Goal: Task Accomplishment & Management: Manage account settings

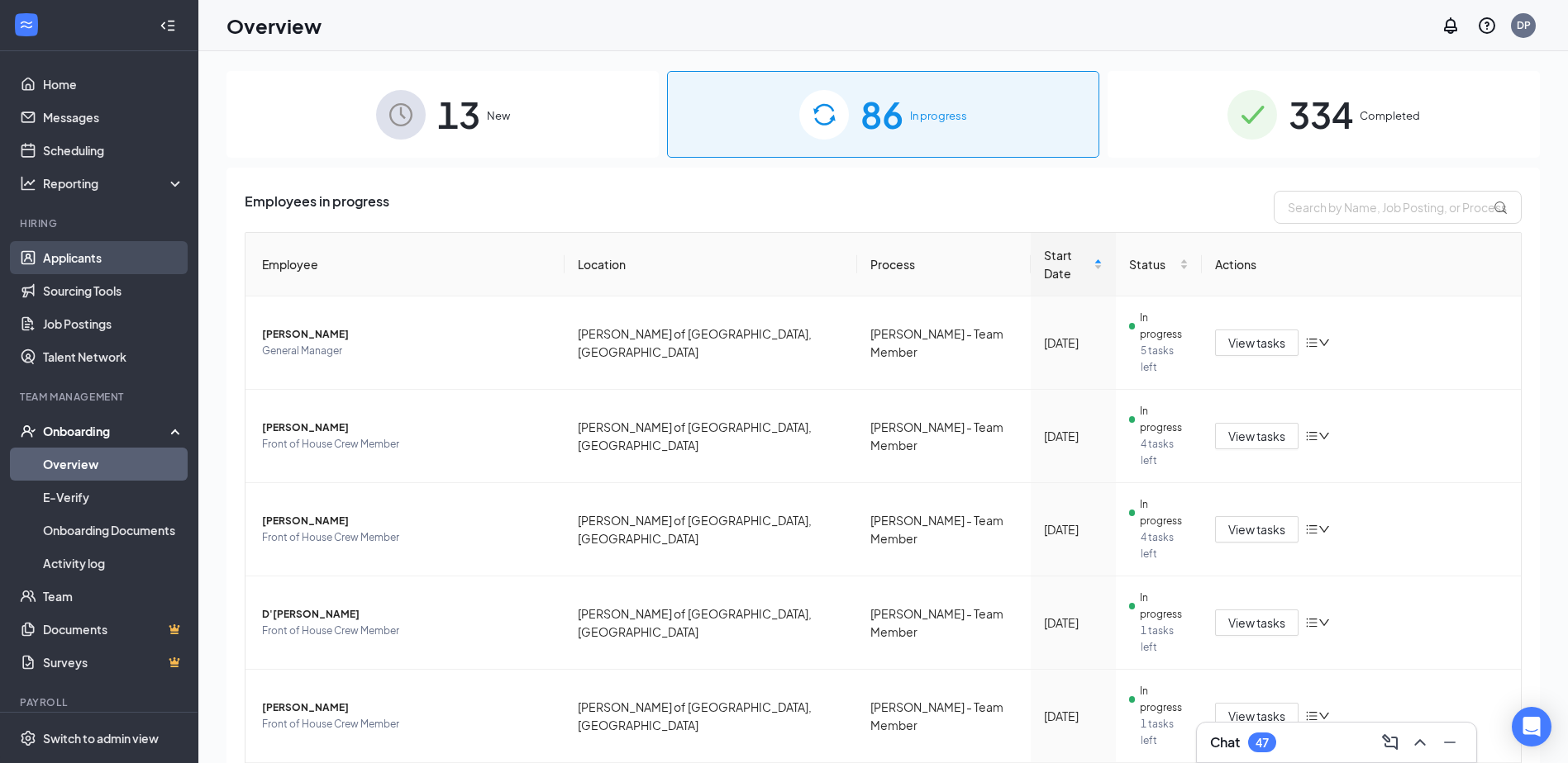
click at [126, 268] on link "Applicants" at bounding box center [113, 258] width 142 height 33
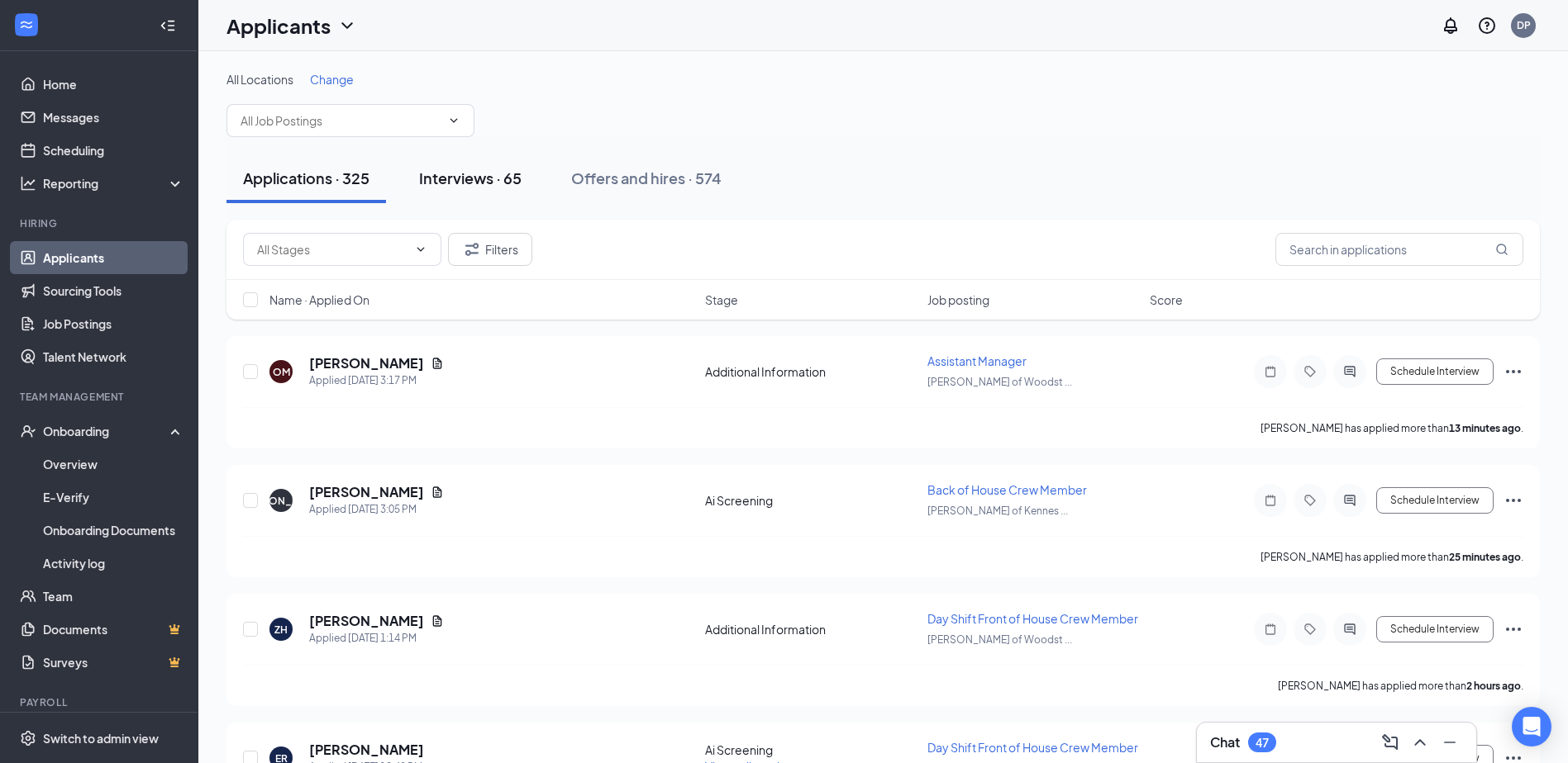
click at [488, 189] on button "Interviews · 65" at bounding box center [470, 178] width 136 height 50
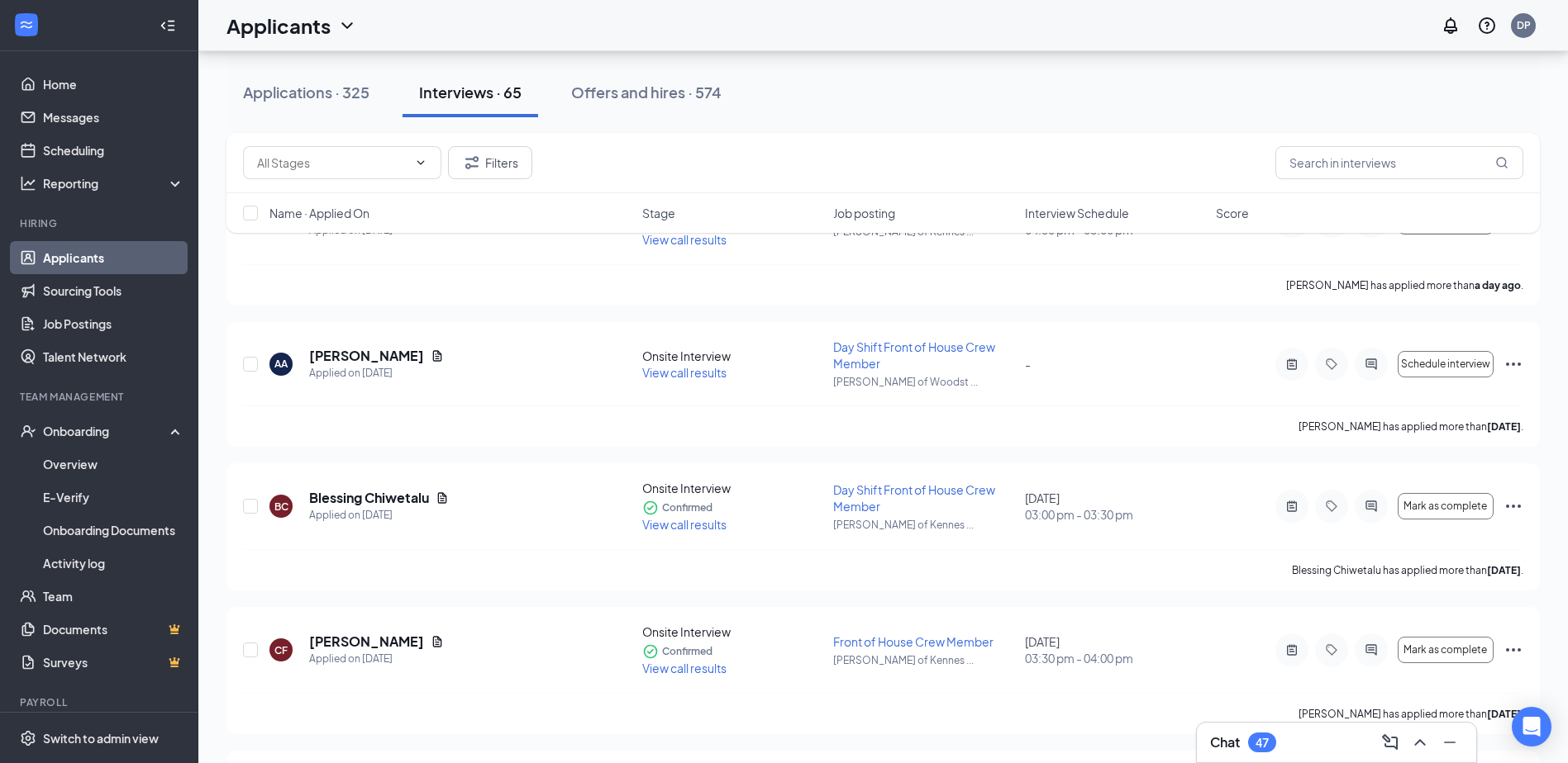
scroll to position [165, 0]
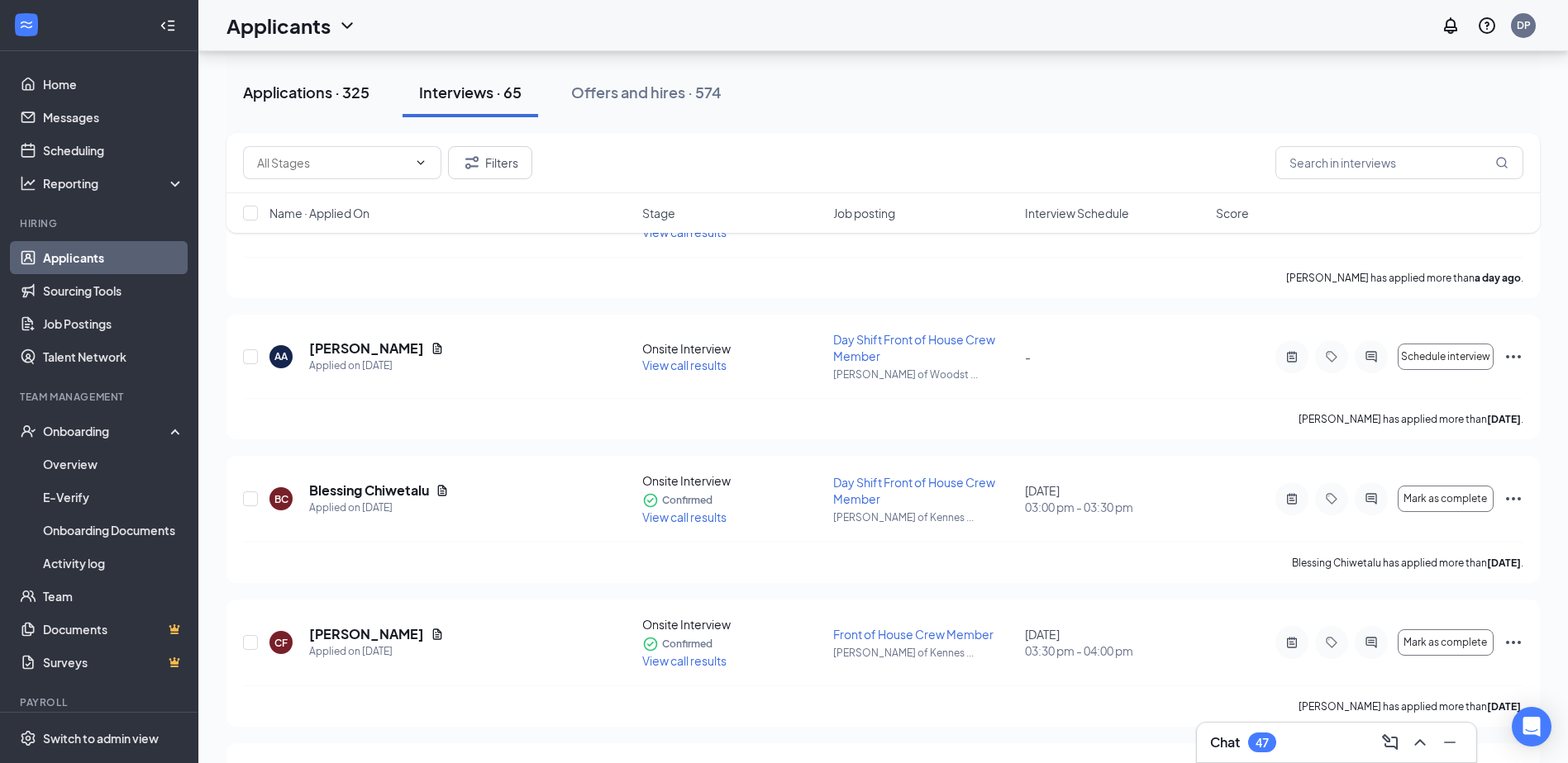
click at [338, 82] on div "Applications · 325" at bounding box center [306, 92] width 126 height 21
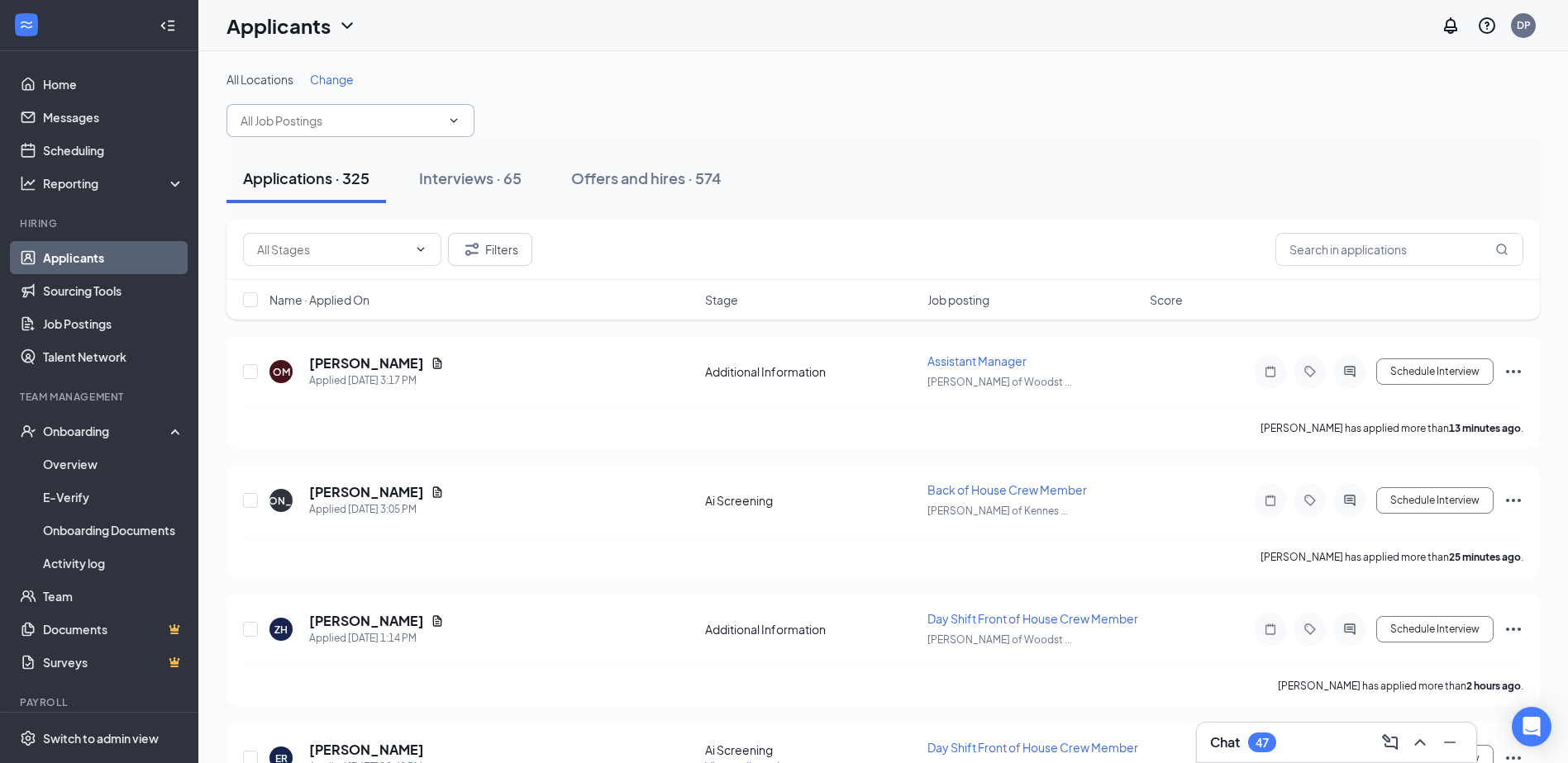
click at [449, 119] on icon "ChevronDown" at bounding box center [454, 121] width 14 height 14
click at [346, 83] on span "Change" at bounding box center [331, 79] width 44 height 15
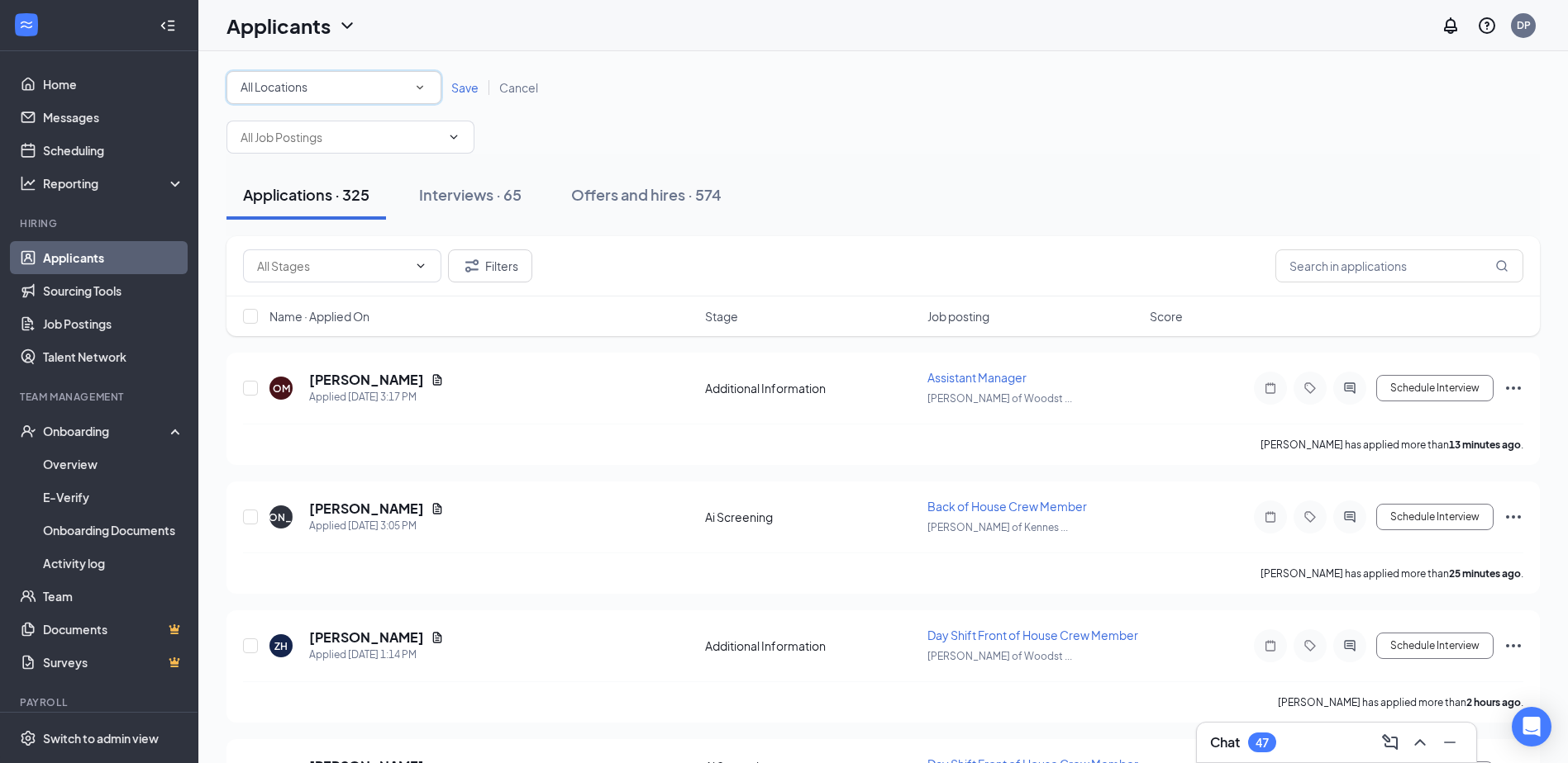
click at [425, 88] on icon "SmallChevronDown" at bounding box center [419, 87] width 15 height 15
click at [348, 217] on span "[PERSON_NAME] of Kennesaw, [GEOGRAPHIC_DATA]" at bounding box center [385, 213] width 291 height 15
click at [457, 94] on span "Save" at bounding box center [465, 87] width 27 height 15
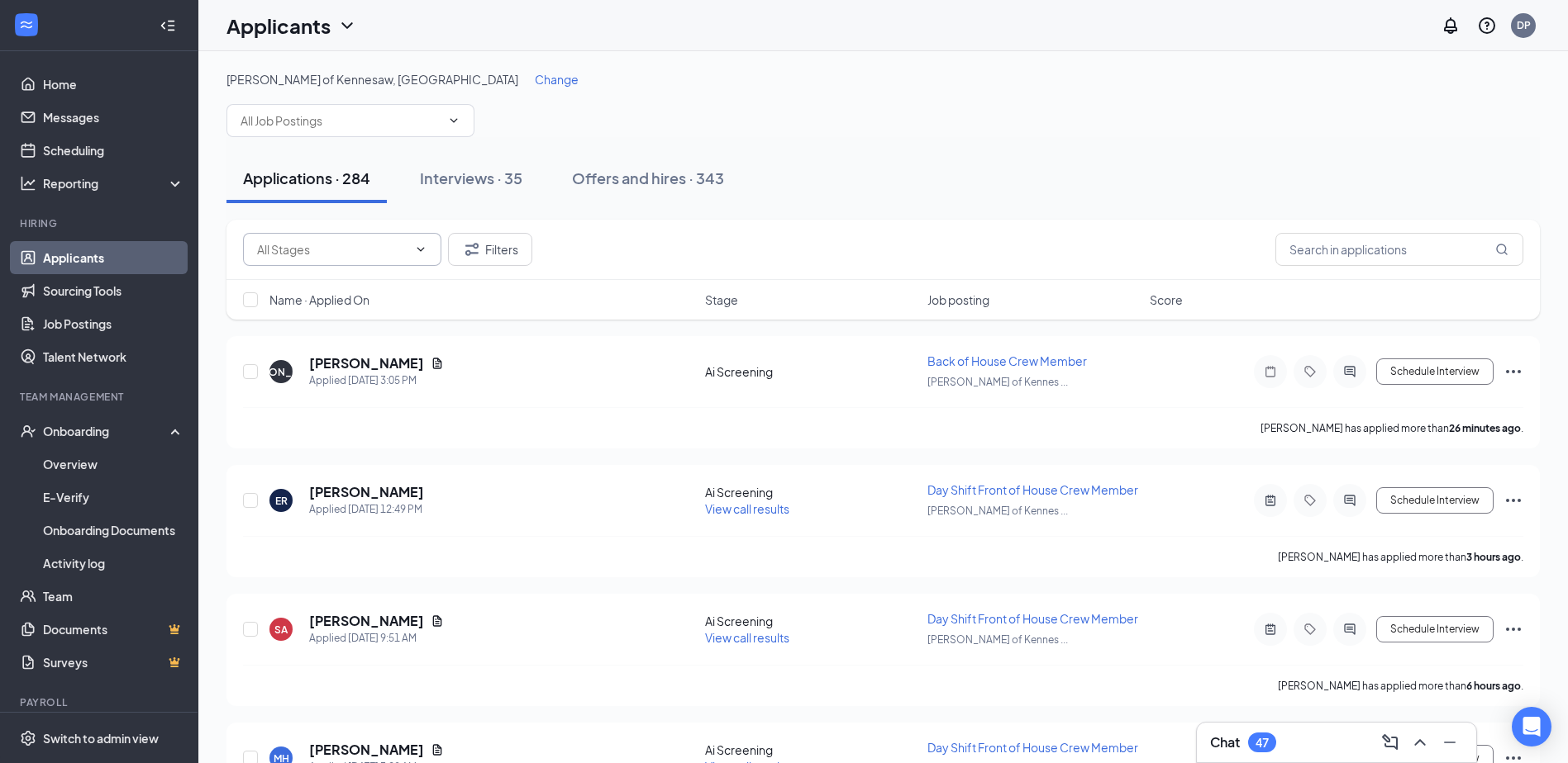
click at [419, 242] on span at bounding box center [342, 249] width 198 height 33
click at [264, 244] on input "text" at bounding box center [332, 249] width 151 height 19
click at [517, 218] on div "Applications · 284 Interviews · 35 Offers and hires · 343" at bounding box center [883, 178] width 1313 height 83
click at [483, 182] on div "Interviews · 35" at bounding box center [471, 178] width 103 height 21
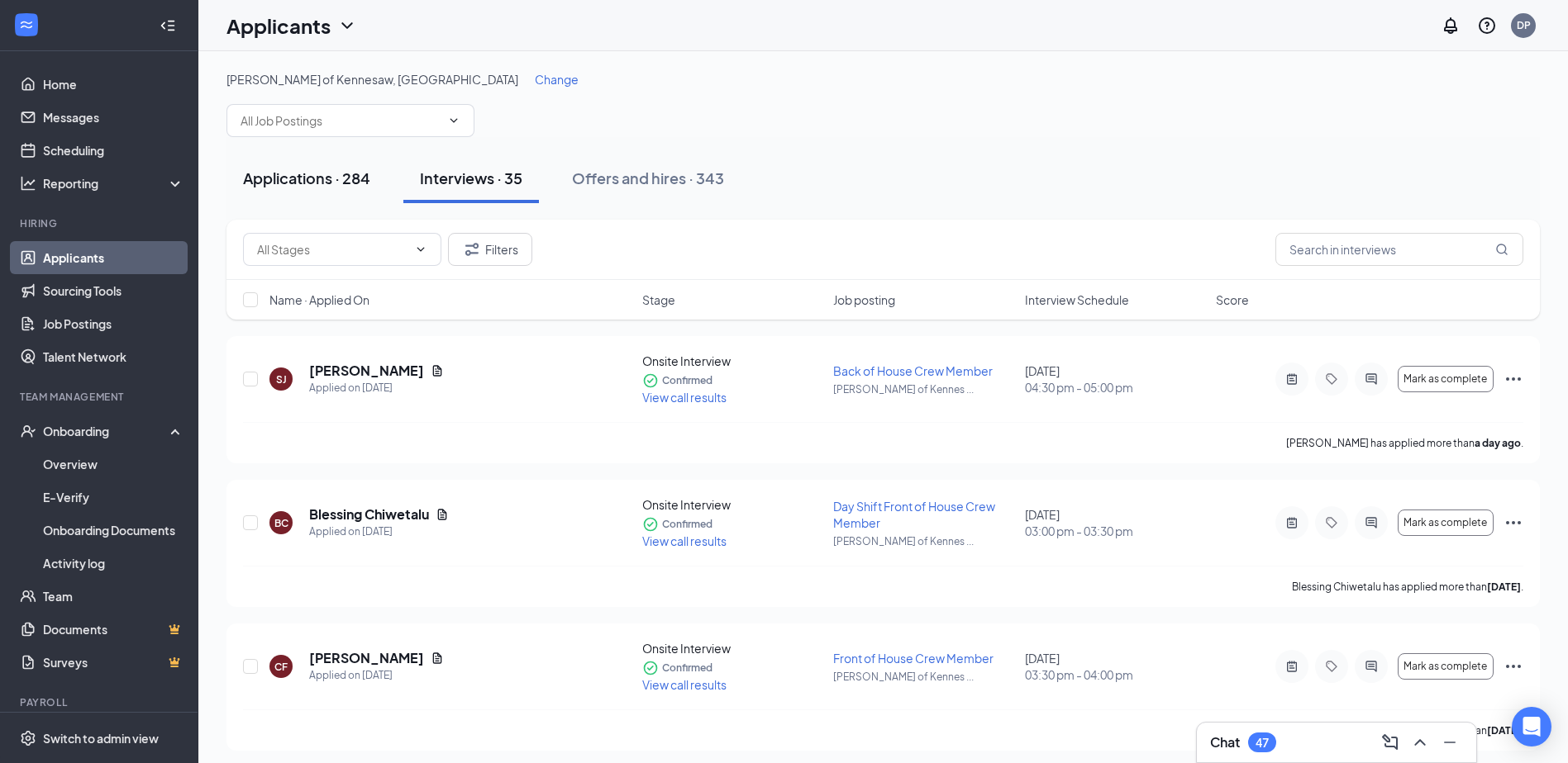
click at [370, 187] on div "Applications · 284" at bounding box center [307, 178] width 127 height 21
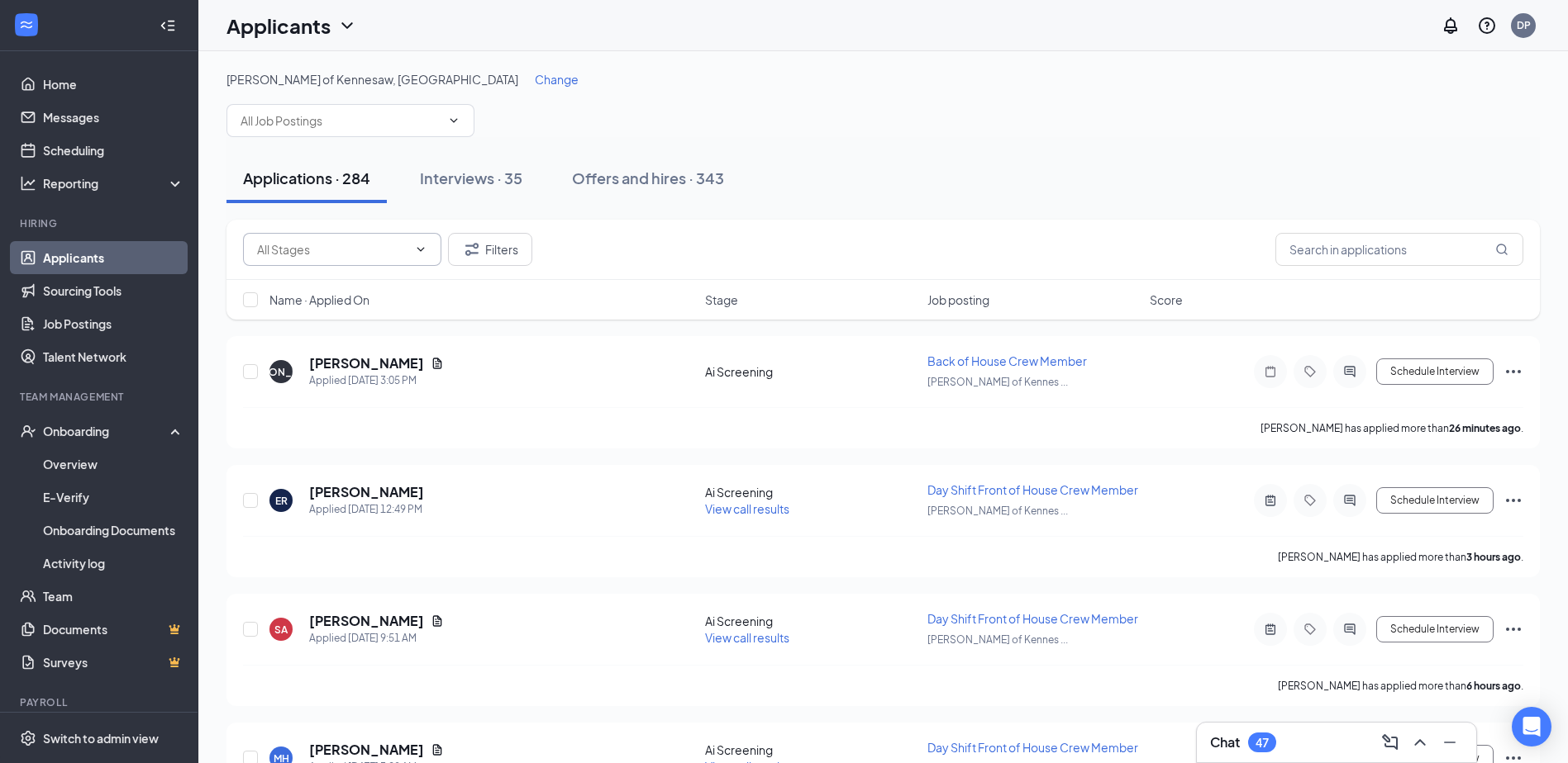
click at [361, 243] on input "text" at bounding box center [332, 249] width 151 height 19
click at [305, 247] on input "text" at bounding box center [332, 249] width 151 height 19
click at [424, 126] on input "text" at bounding box center [340, 120] width 200 height 19
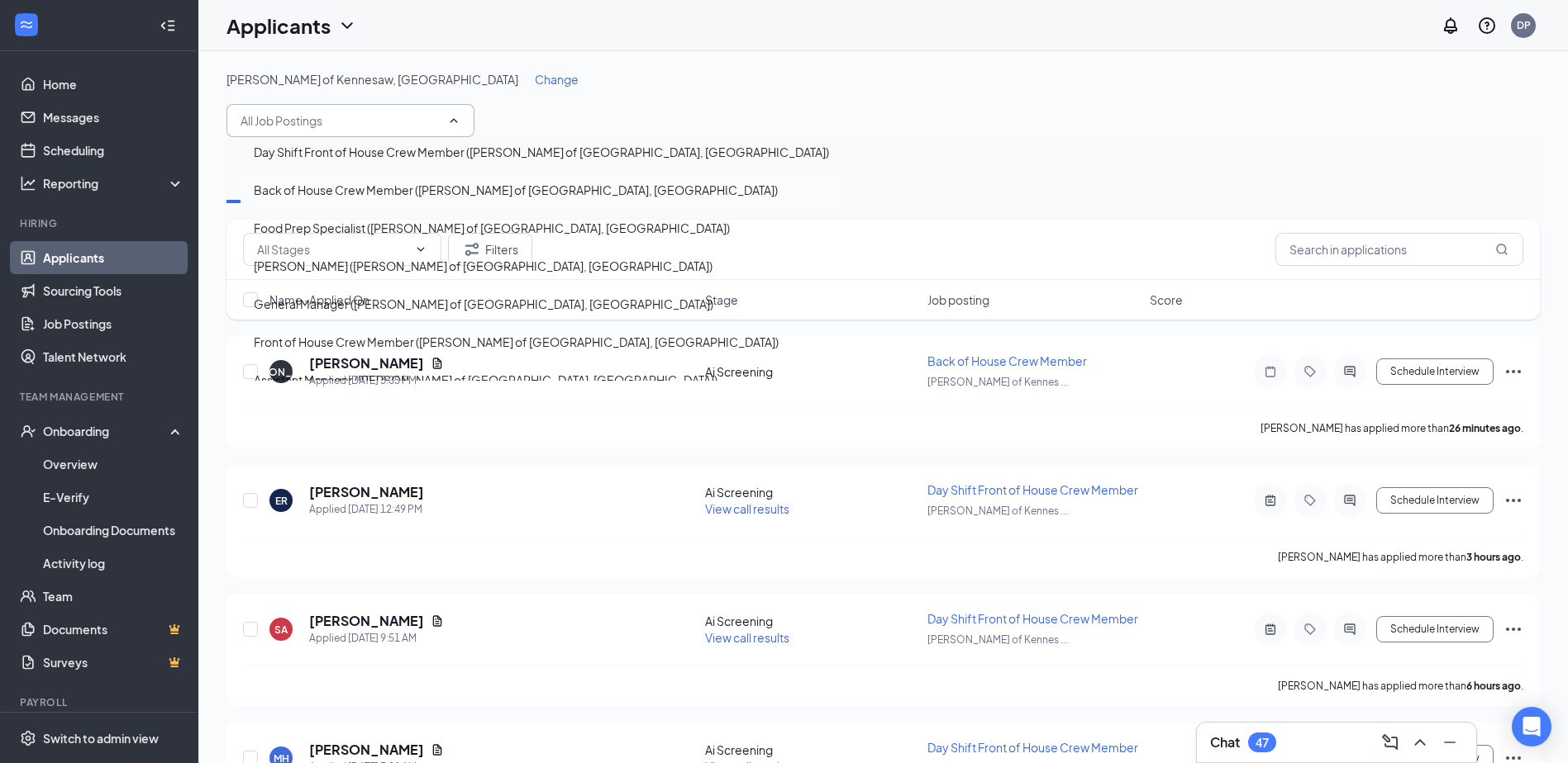
click at [346, 199] on div "Back of House Crew Member ([PERSON_NAME] of [GEOGRAPHIC_DATA], [GEOGRAPHIC_DATA…" at bounding box center [516, 190] width 524 height 19
type input "Back of House Crew Member ([PERSON_NAME] of [GEOGRAPHIC_DATA], [GEOGRAPHIC_DATA…"
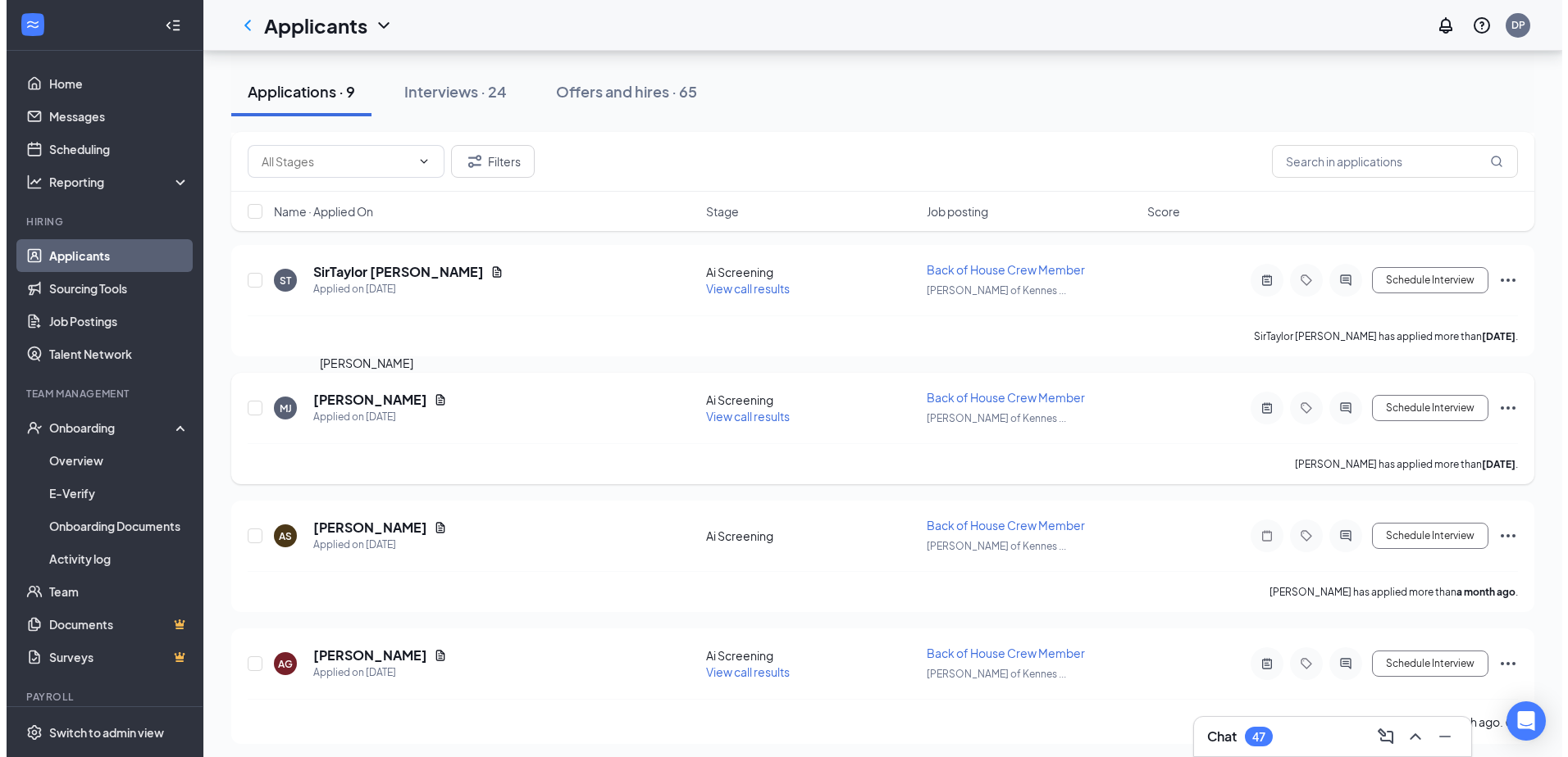
scroll to position [751, 0]
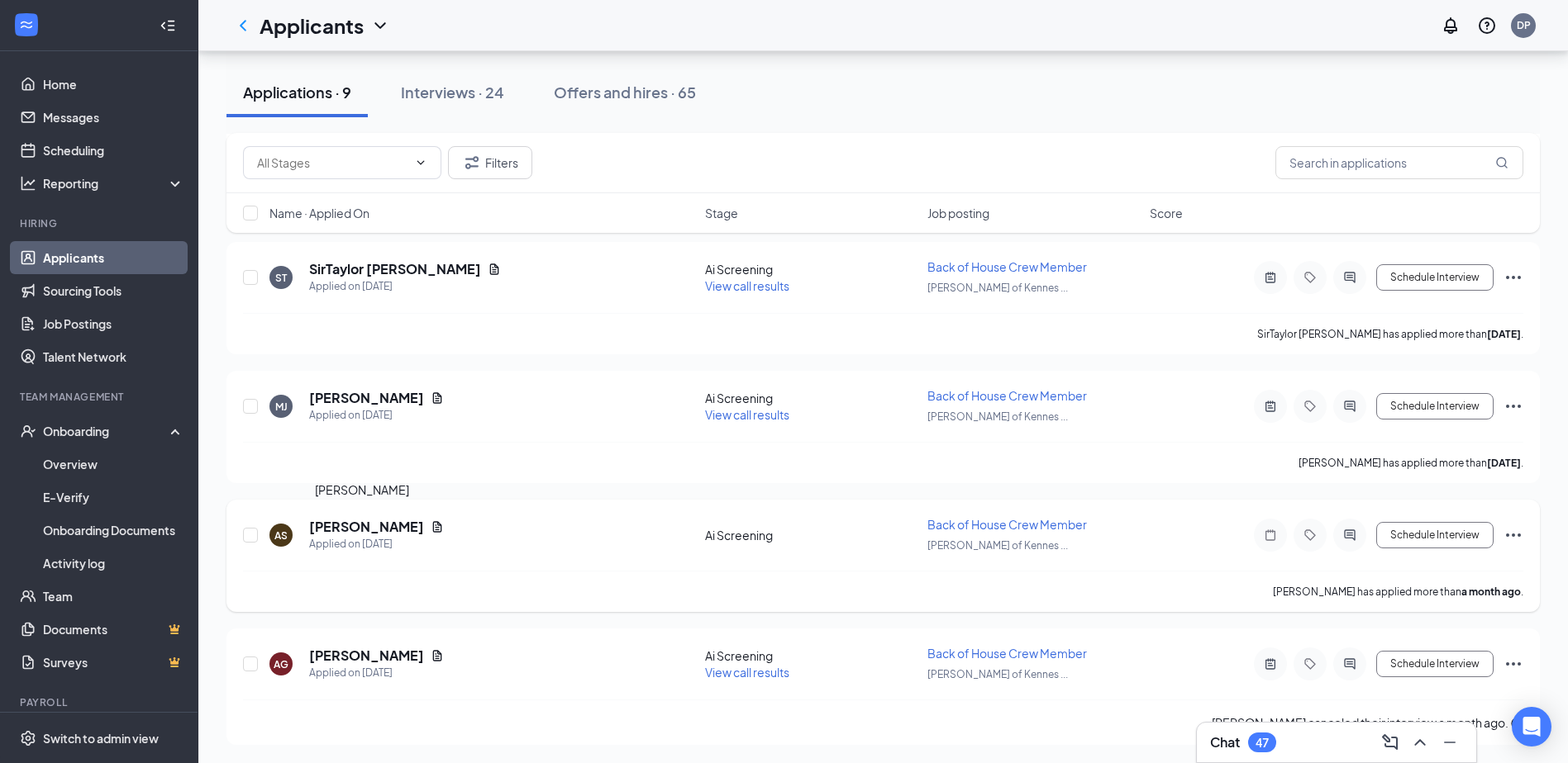
click at [363, 527] on h5 "[PERSON_NAME]" at bounding box center [367, 527] width 115 height 19
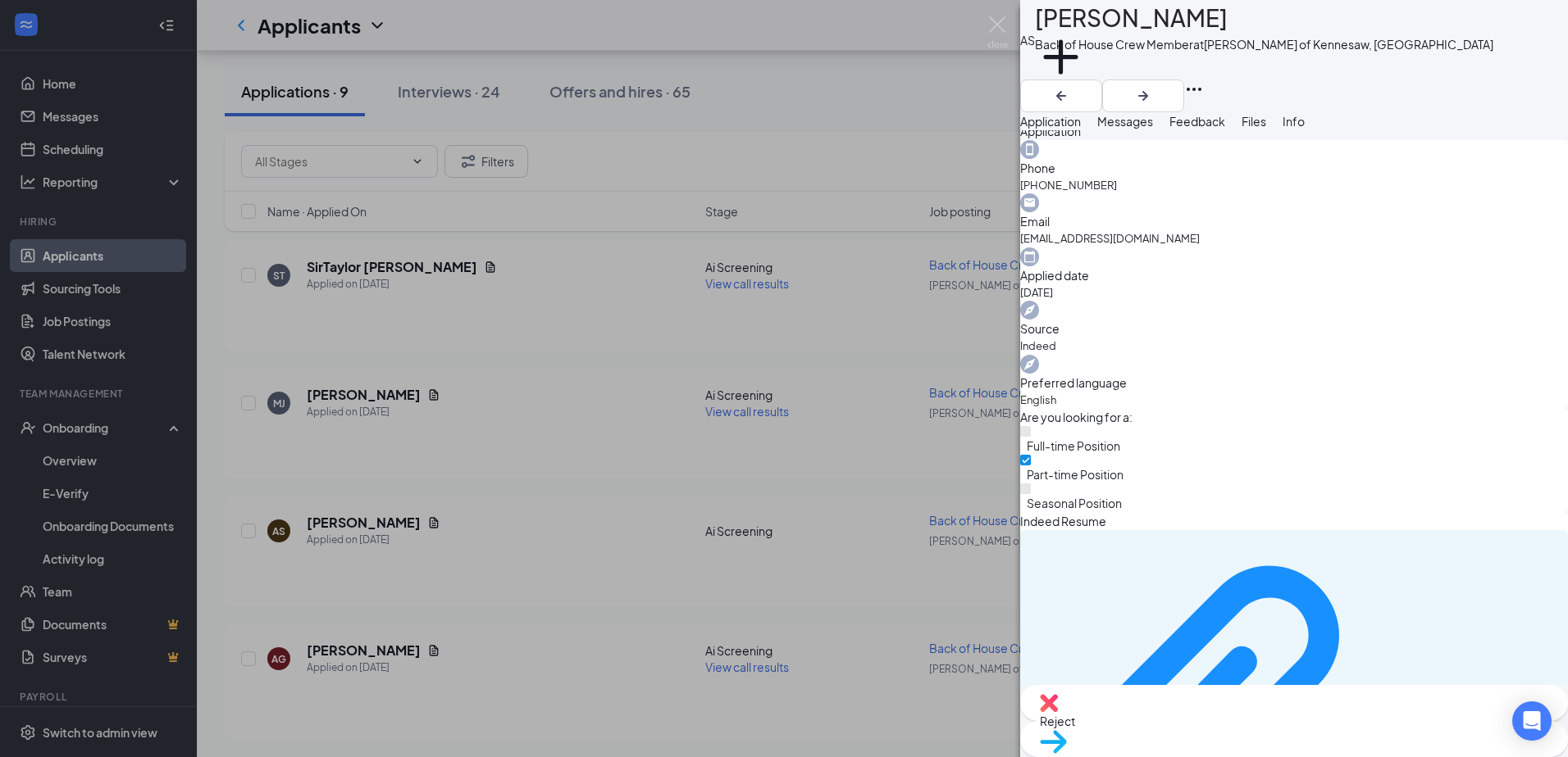
scroll to position [649, 0]
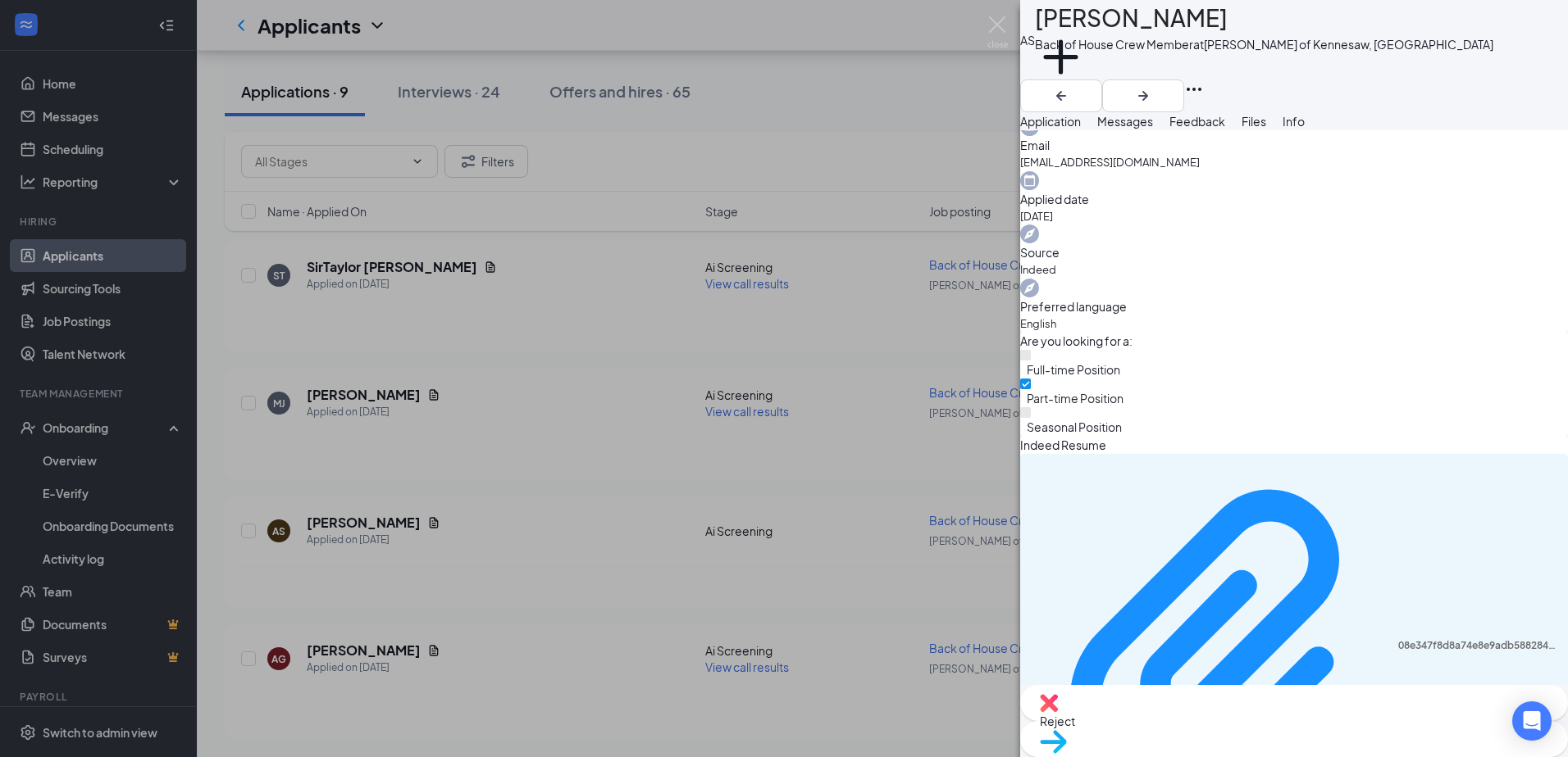
click at [1367, 754] on span "Move to stage" at bounding box center [1294, 763] width 508 height 18
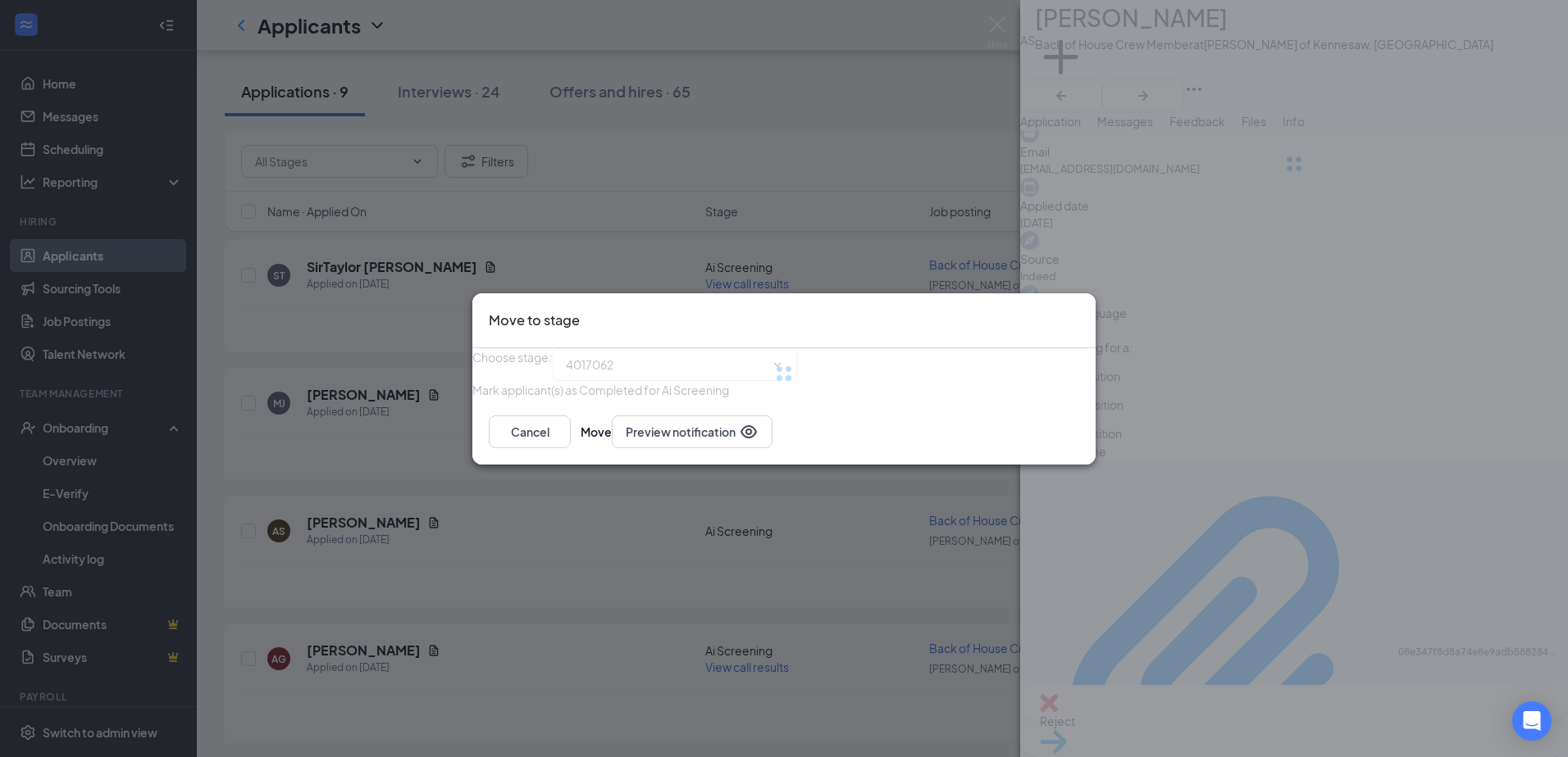
type input "Onsite Interview (next stage)"
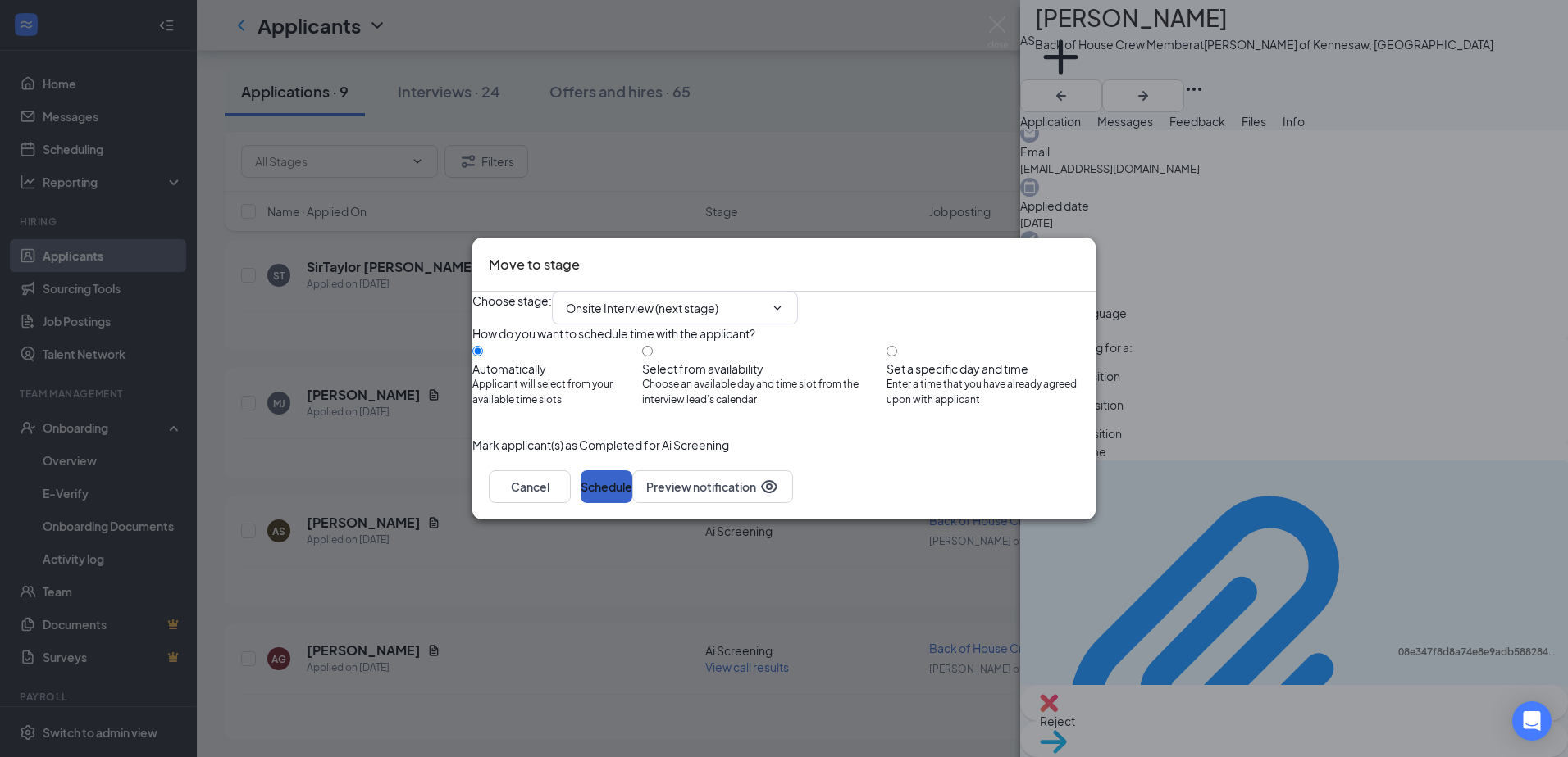
click at [632, 503] on button "Schedule" at bounding box center [606, 487] width 51 height 33
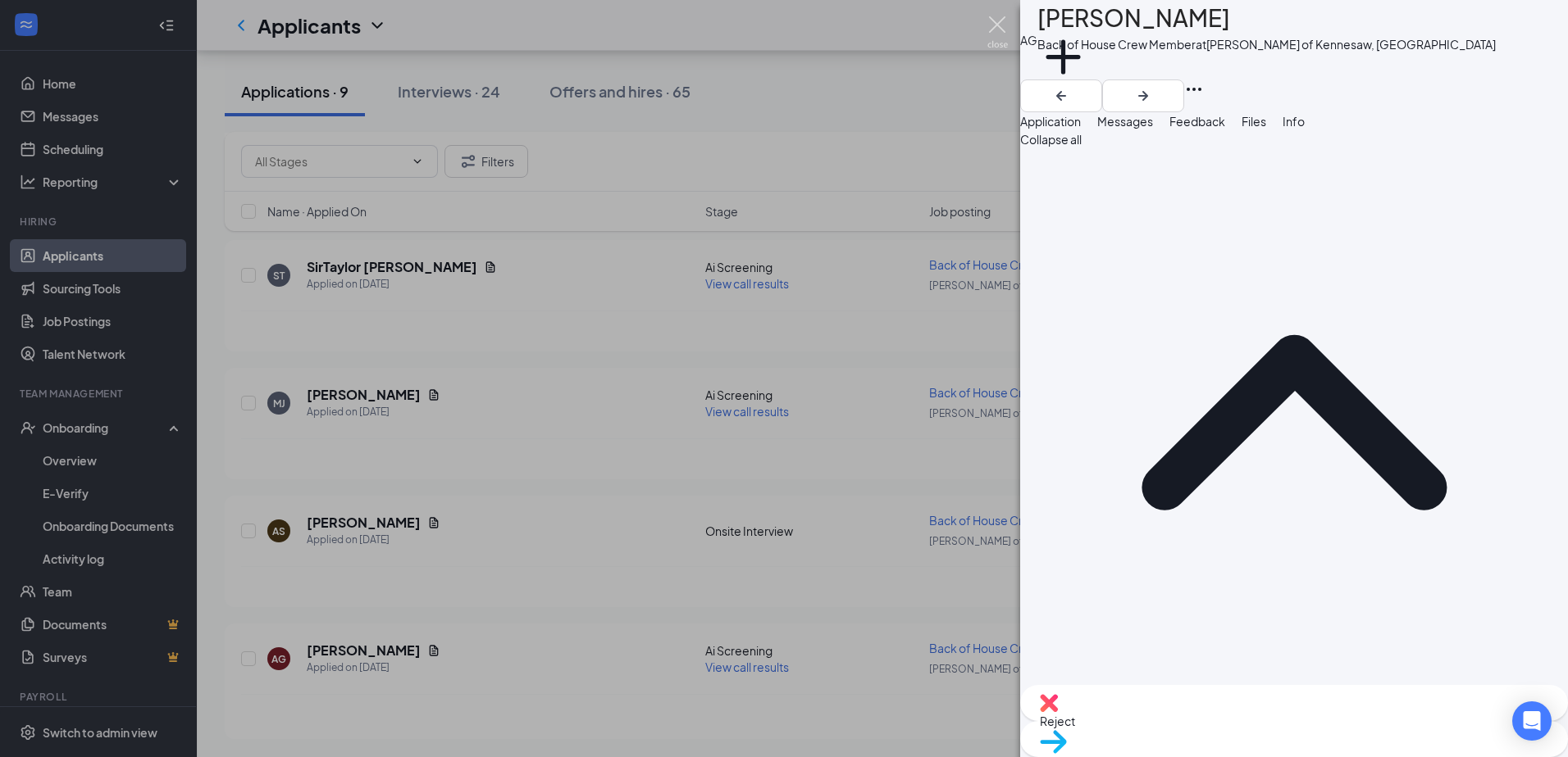
click at [1000, 37] on img at bounding box center [997, 32] width 20 height 32
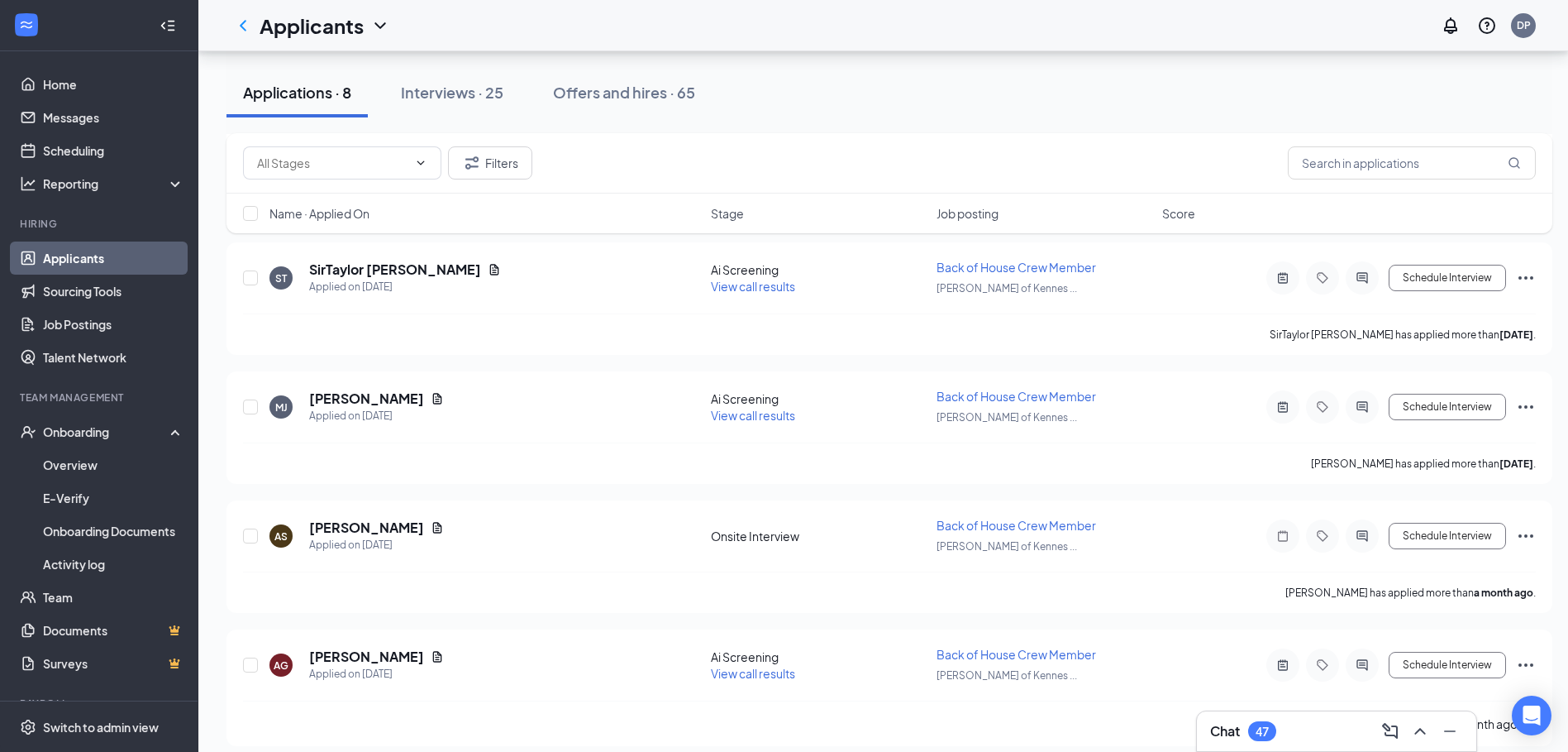
scroll to position [641, 0]
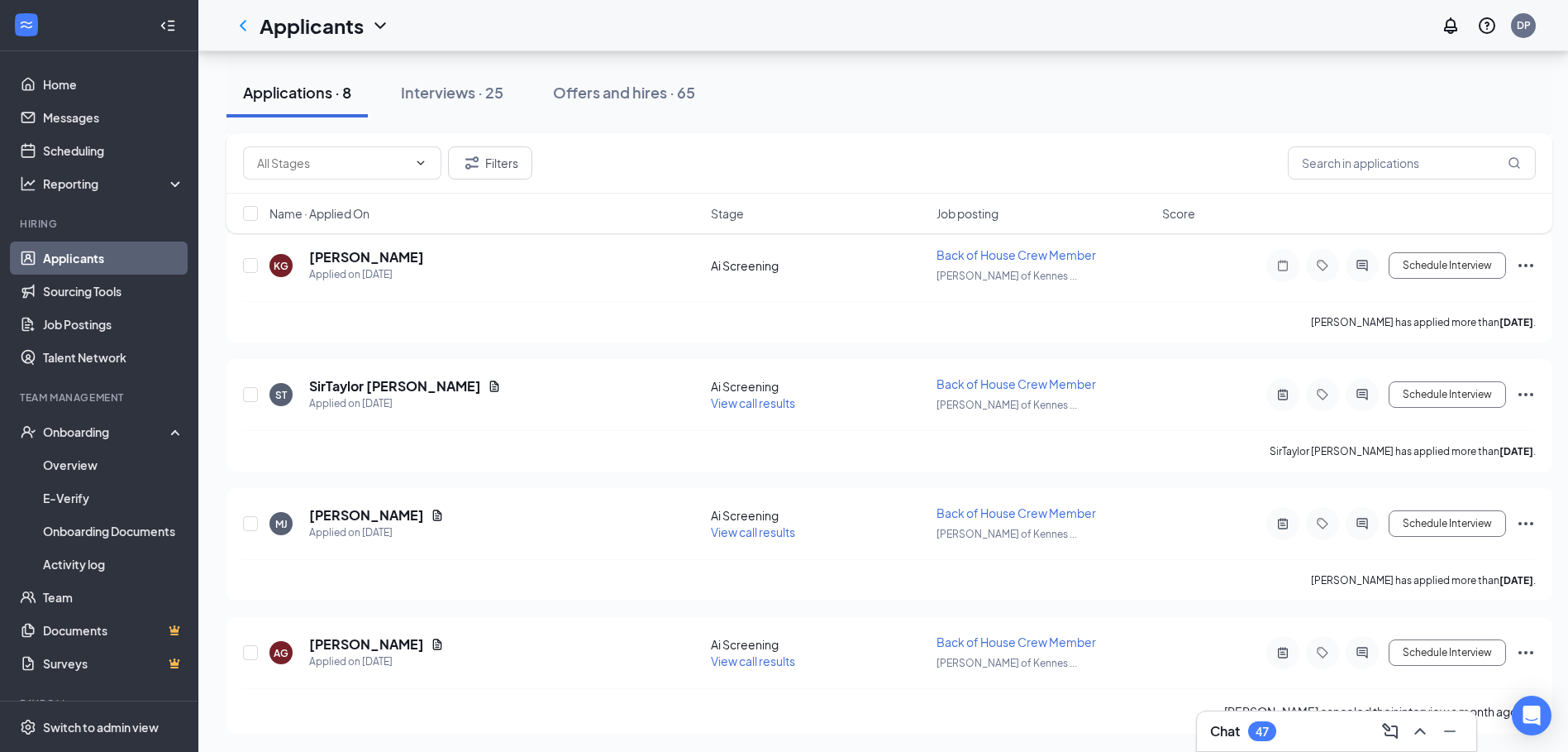
drag, startPoint x: 1008, startPoint y: 37, endPoint x: 853, endPoint y: 197, distance: 222.8
click at [853, 197] on div "Filters Name · Applied On Stage Job posting Score" at bounding box center [890, 183] width 1326 height 100
drag, startPoint x: 853, startPoint y: 197, endPoint x: 693, endPoint y: 113, distance: 180.7
click at [693, 113] on button "Offers and hires · 65" at bounding box center [624, 92] width 175 height 50
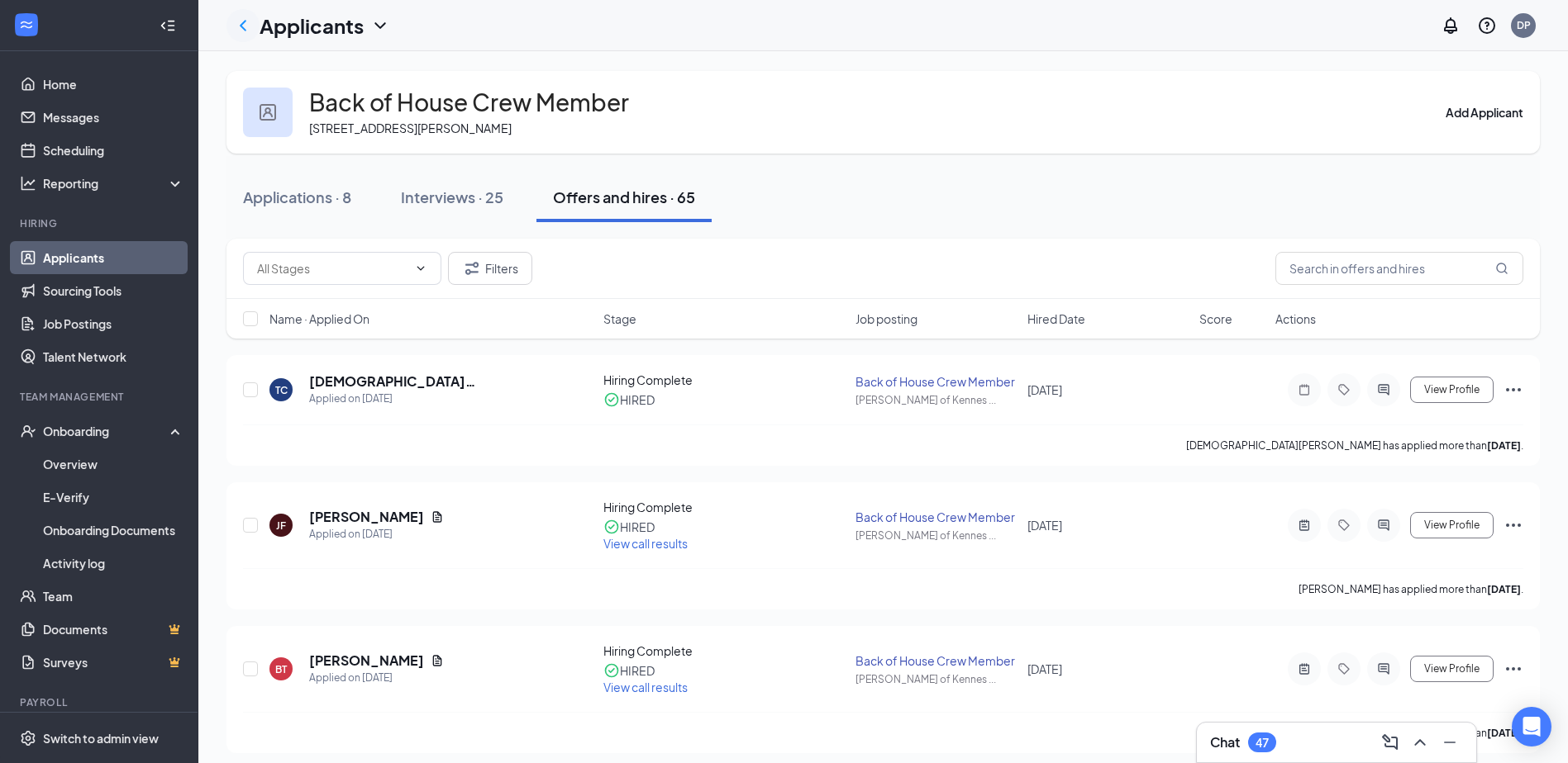
click at [258, 19] on div at bounding box center [243, 25] width 33 height 33
click at [248, 19] on icon "ChevronLeft" at bounding box center [242, 25] width 20 height 20
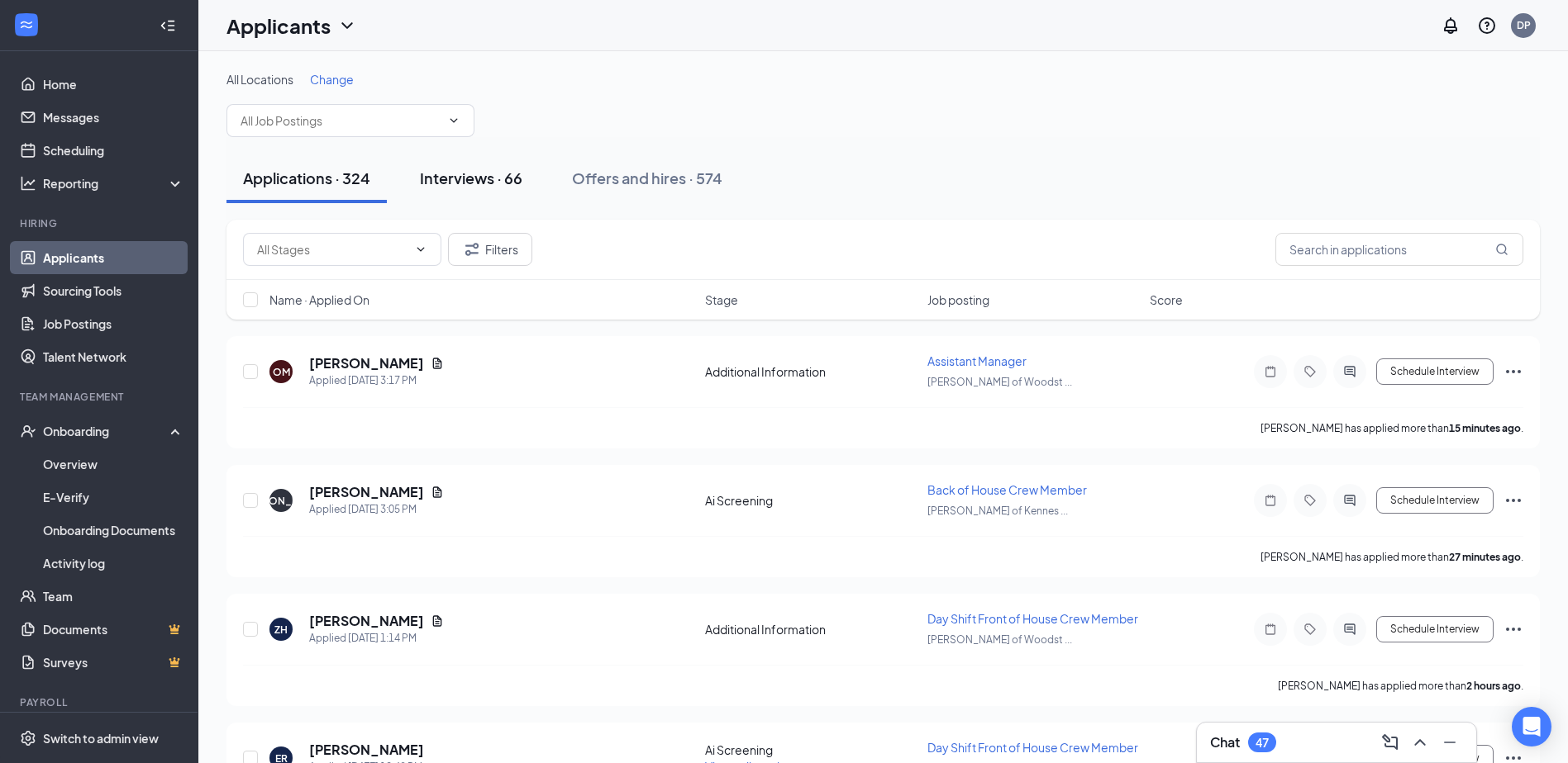
click at [504, 200] on button "Interviews · 66" at bounding box center [471, 178] width 136 height 50
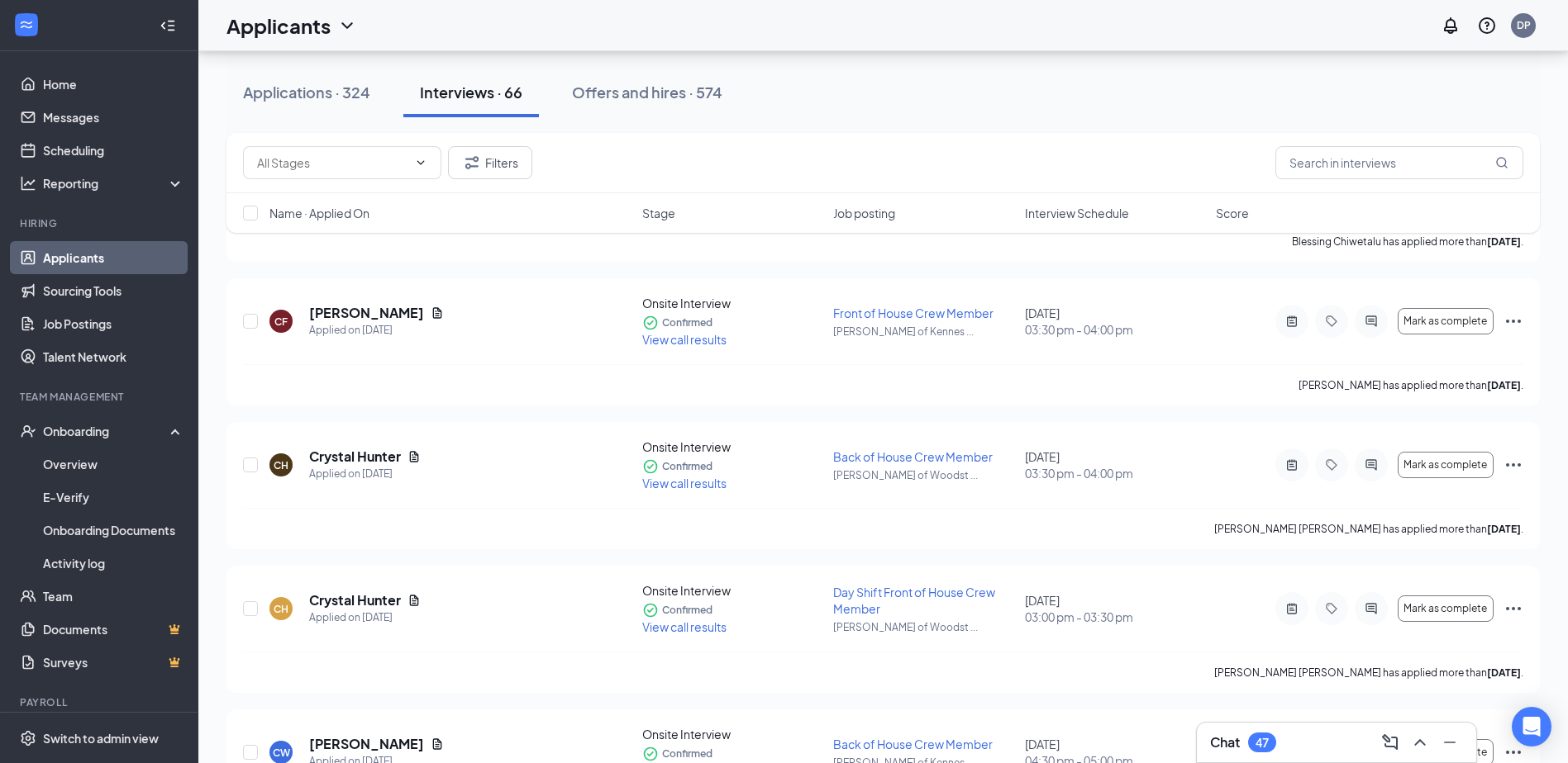
scroll to position [495, 0]
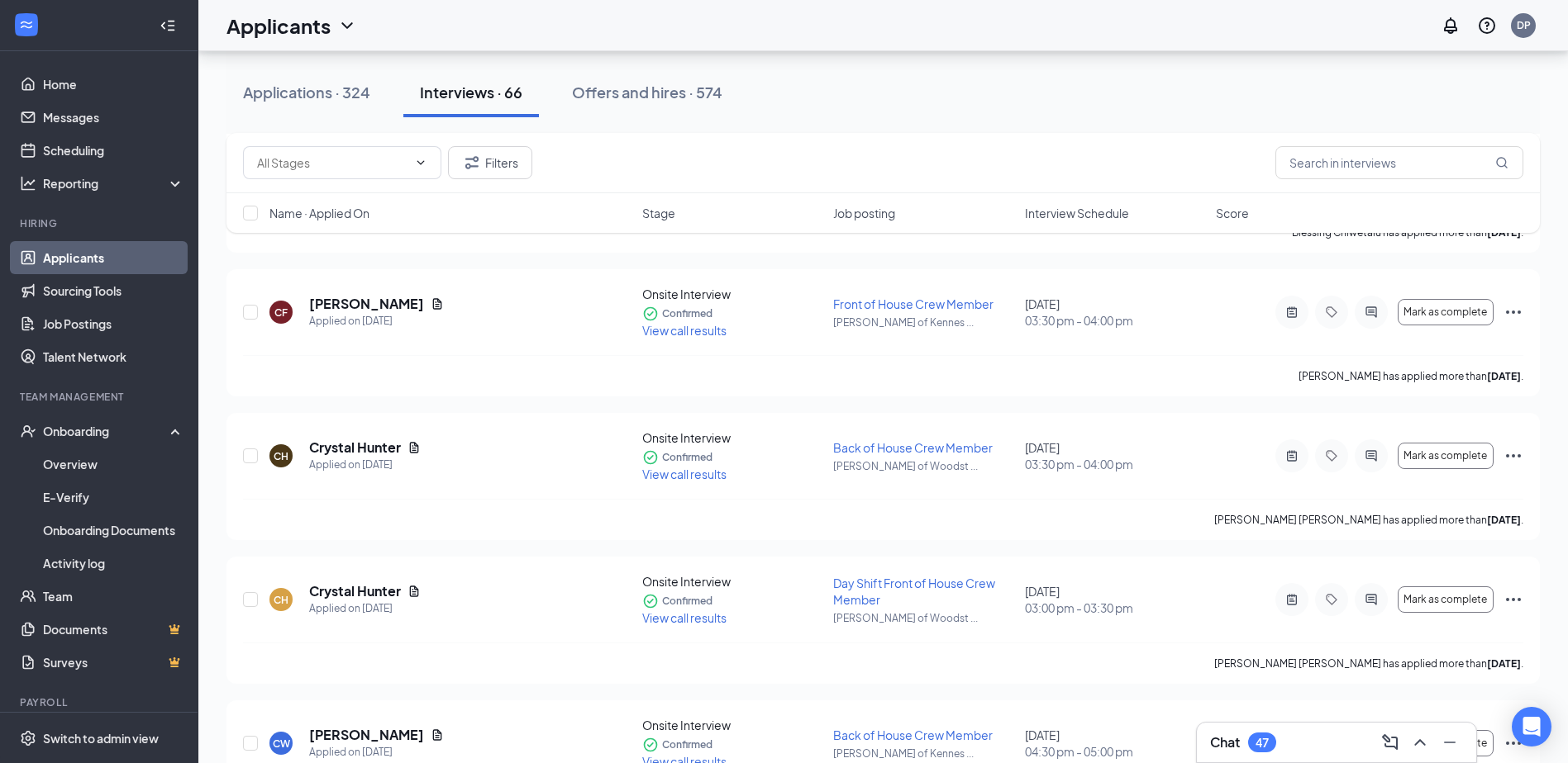
click at [1059, 213] on span "Interview Schedule" at bounding box center [1076, 213] width 105 height 17
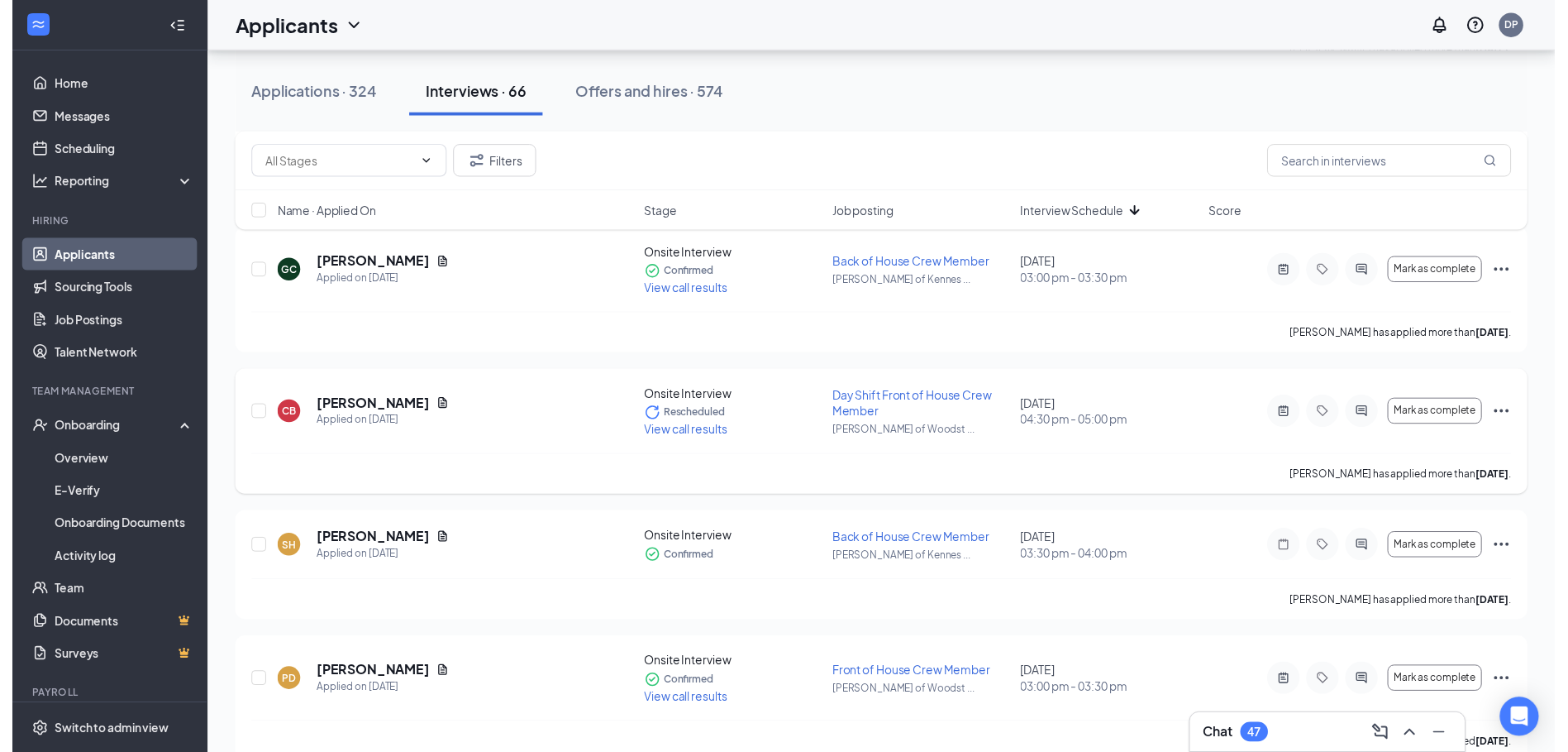
scroll to position [1323, 0]
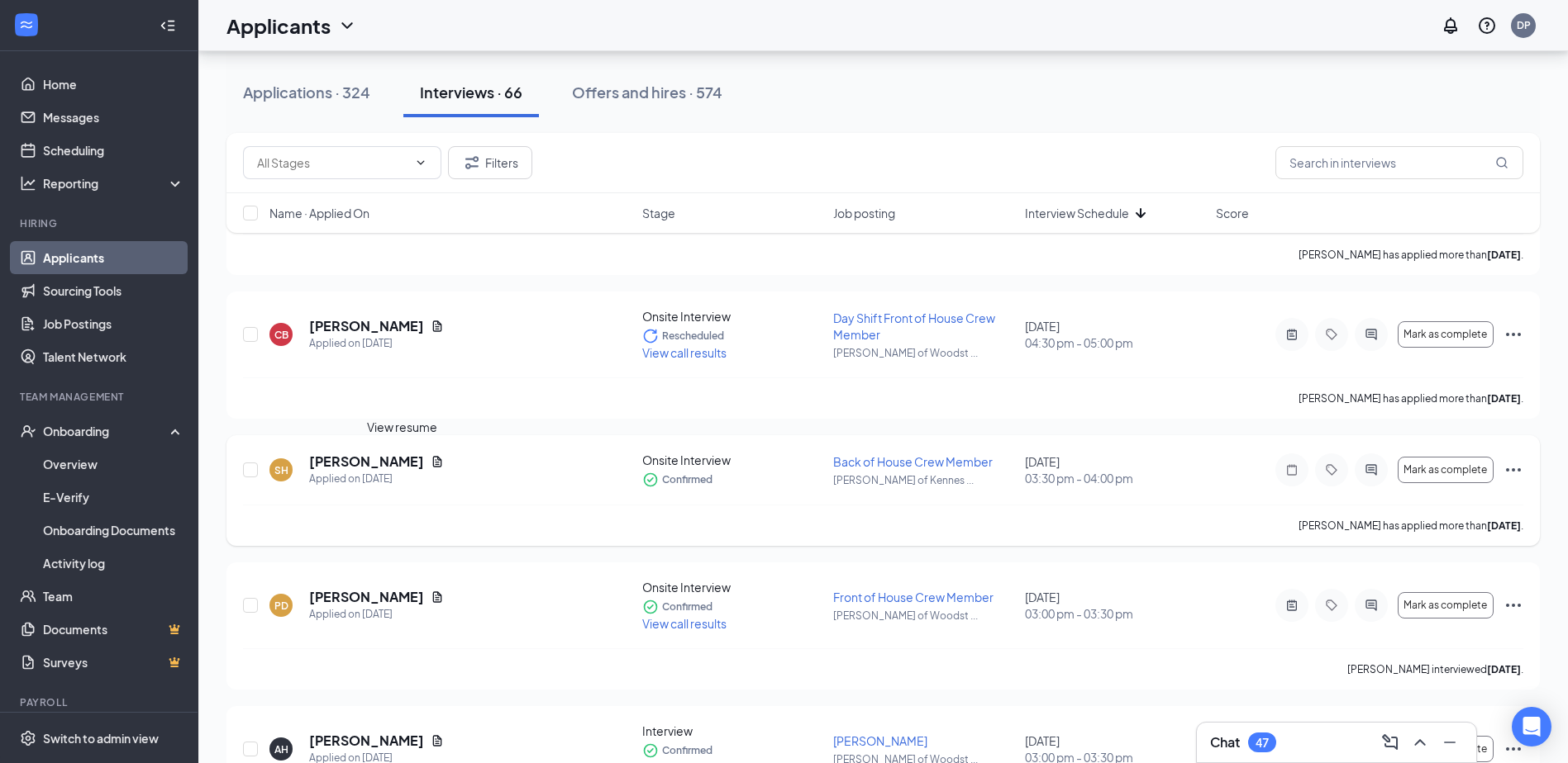
click at [433, 464] on icon "Document" at bounding box center [437, 461] width 9 height 11
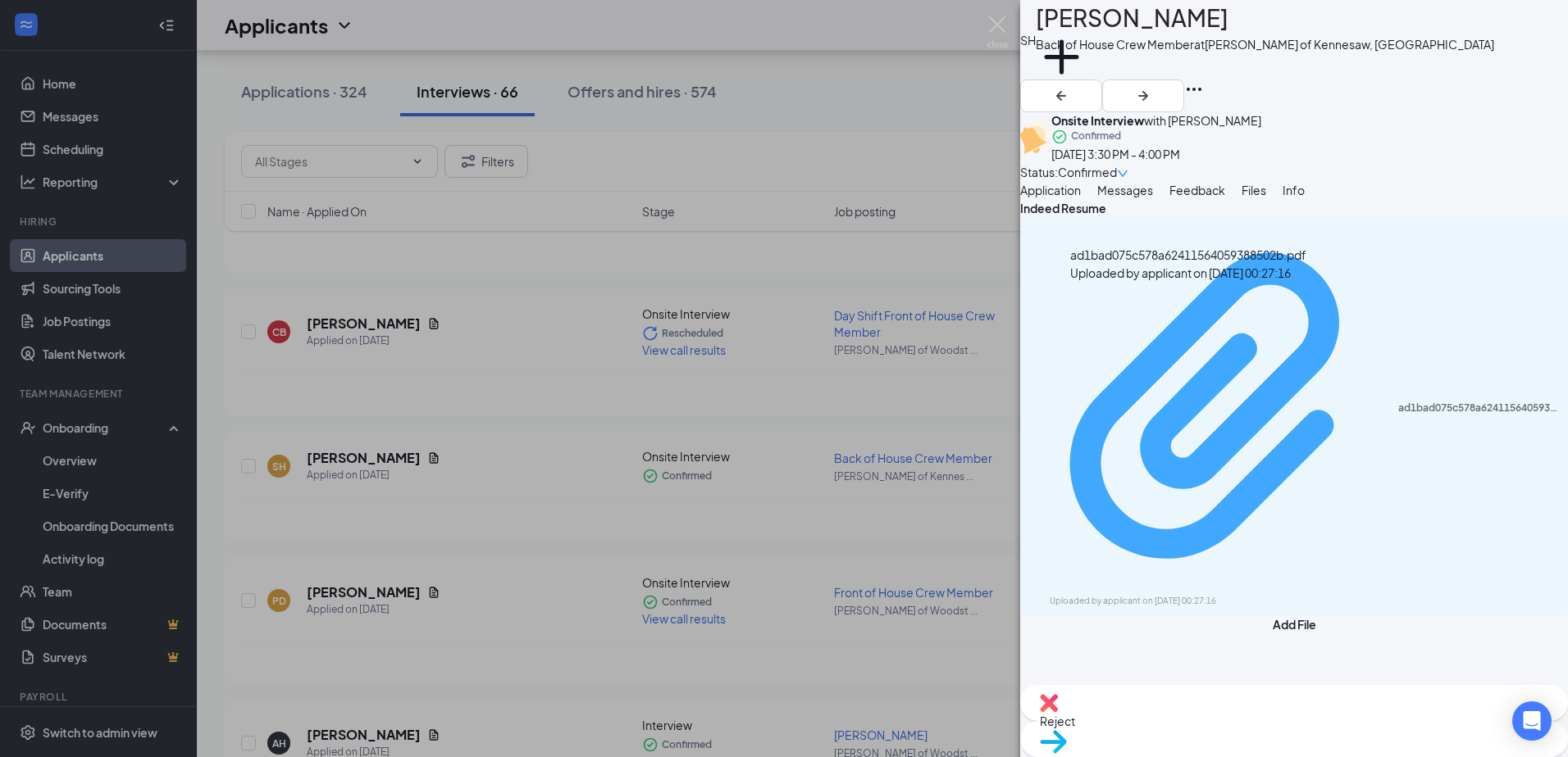
click at [1398, 401] on div "ad1bad075c578a62411564059388502b.pdf" at bounding box center [1478, 408] width 160 height 14
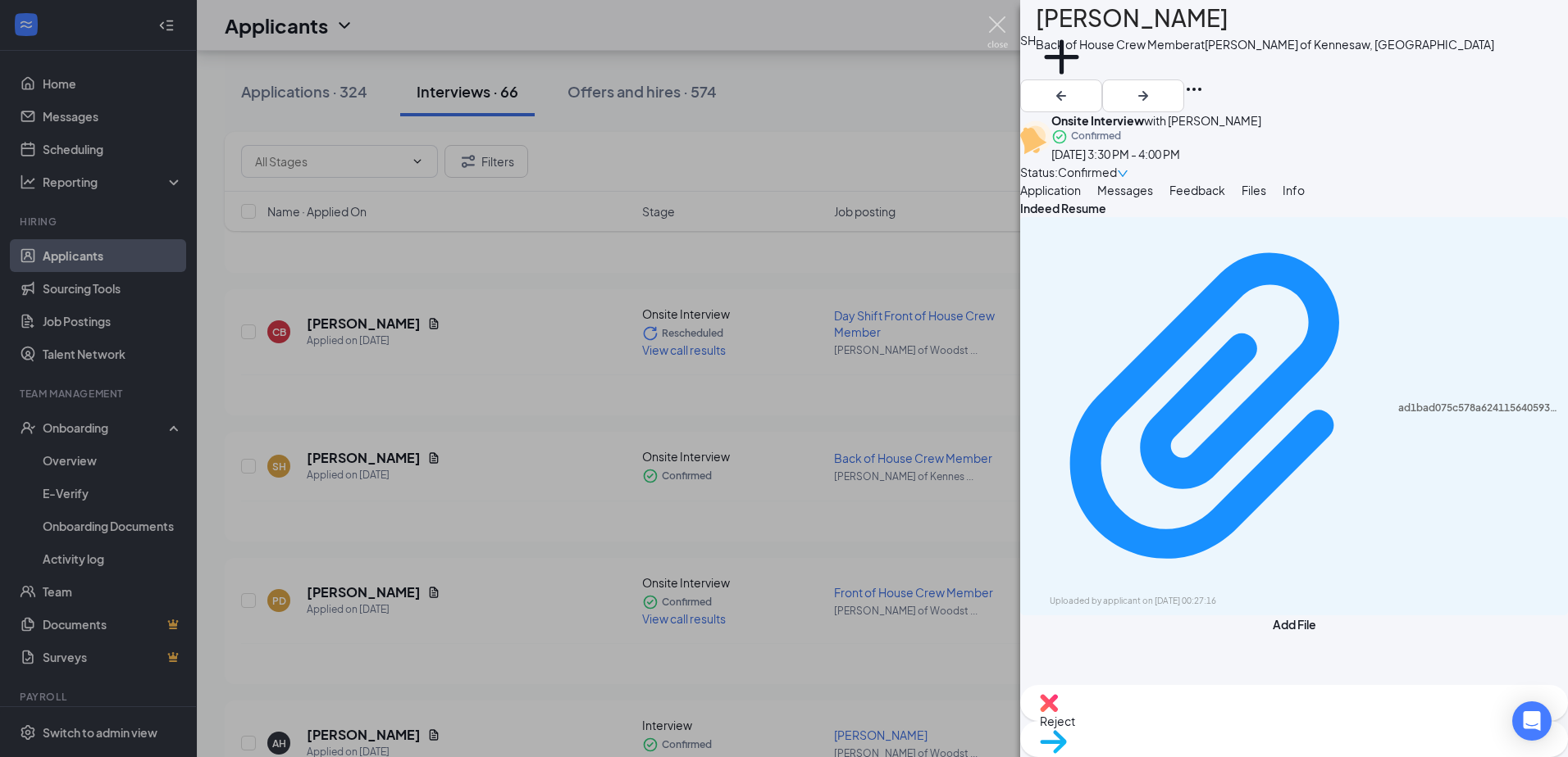
click at [998, 18] on img at bounding box center [997, 32] width 20 height 32
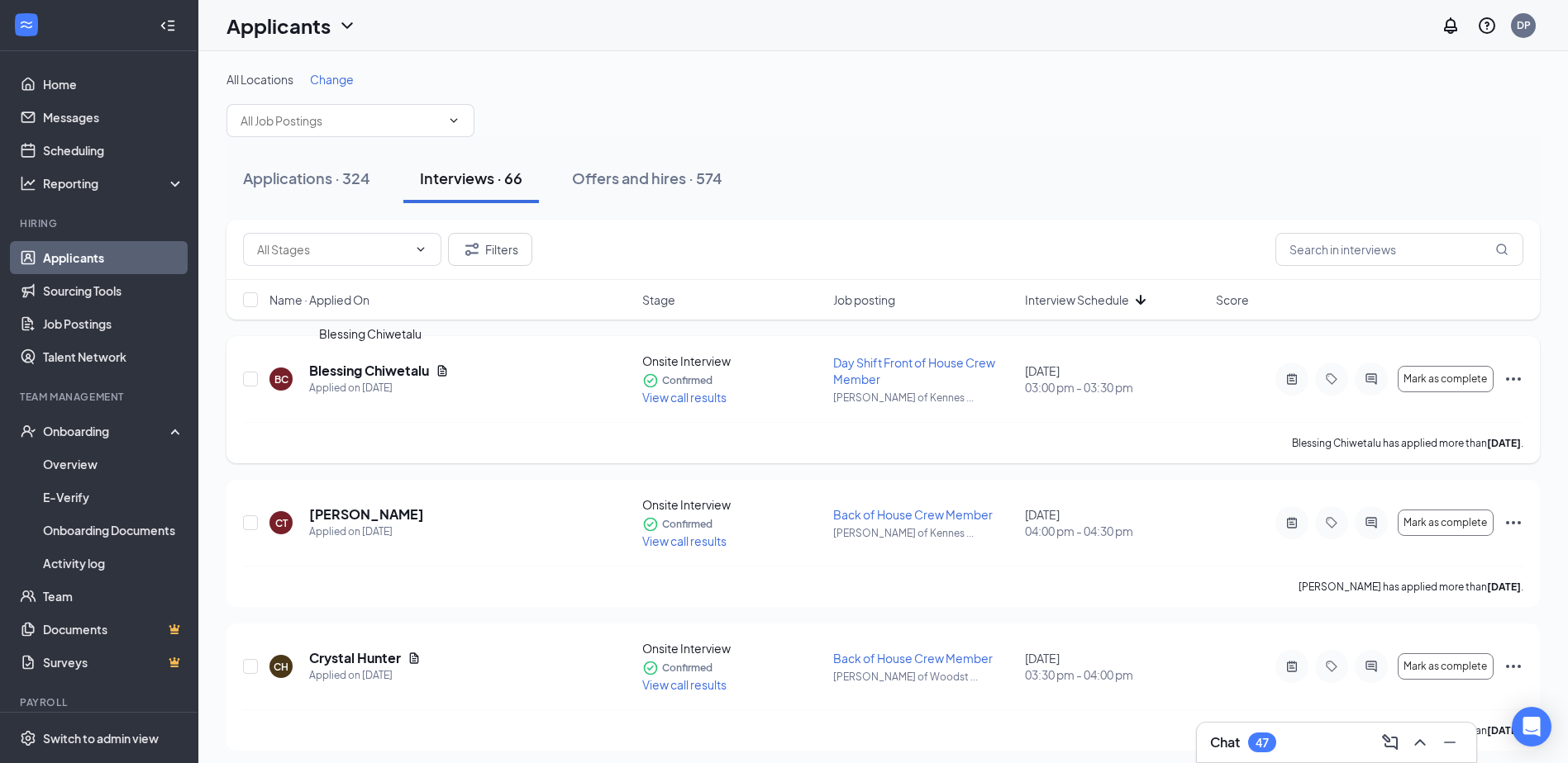
click at [417, 373] on h5 "Blessing Chiwetalu" at bounding box center [369, 370] width 120 height 19
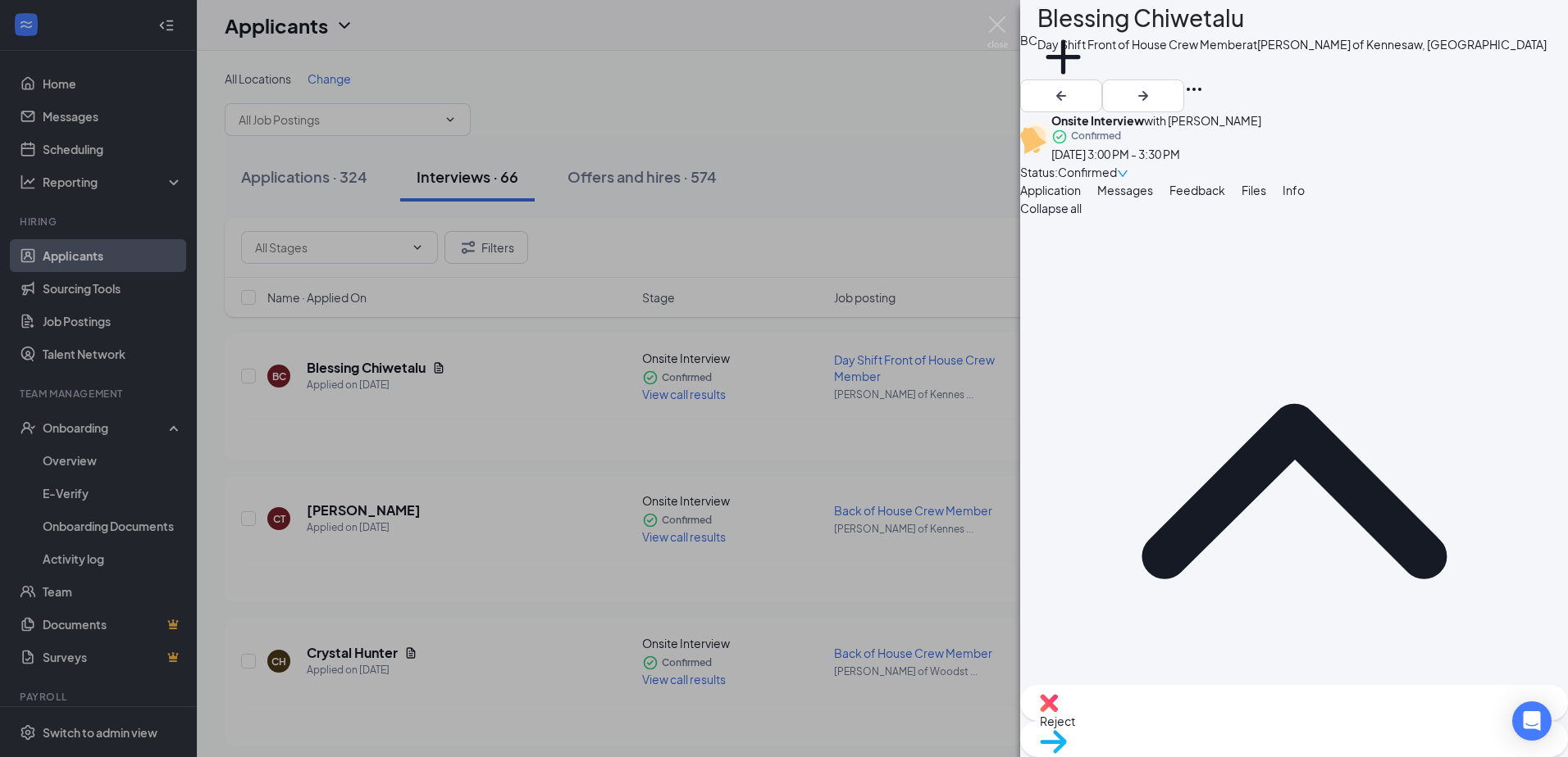
click at [527, 418] on div "BC Blessing Chiwetalu Day Shift Front of House Crew Member at [PERSON_NAME] of …" at bounding box center [784, 378] width 1568 height 757
